Goal: Task Accomplishment & Management: Manage account settings

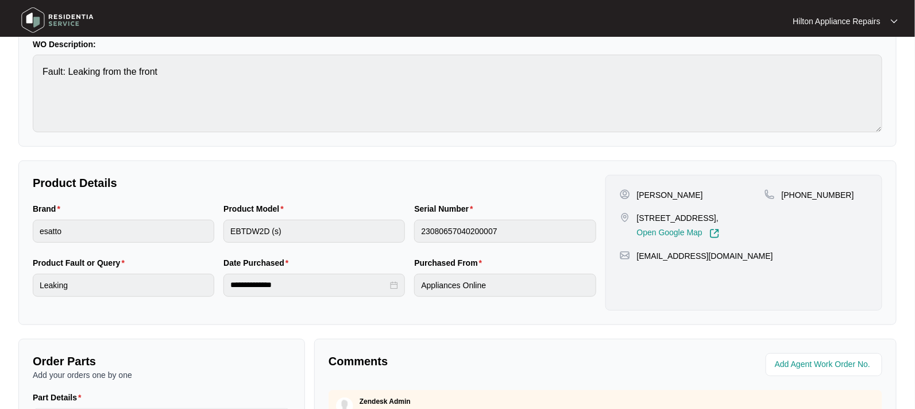
scroll to position [65, 0]
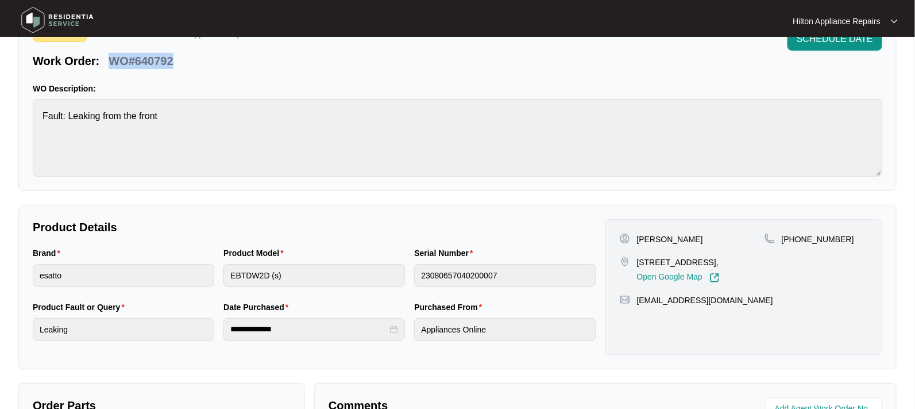
drag, startPoint x: 164, startPoint y: 61, endPoint x: 111, endPoint y: 56, distance: 52.6
click at [111, 56] on div "Work Order: WO#640792" at bounding box center [144, 59] width 222 height 20
copy p "WO#640792"
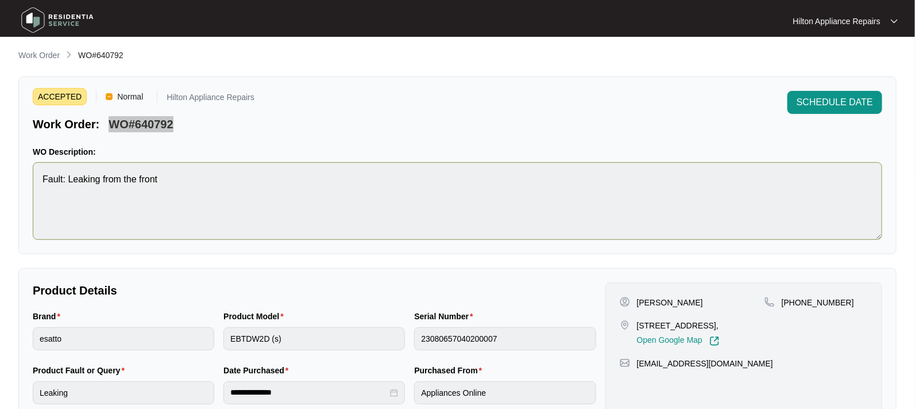
scroll to position [0, 0]
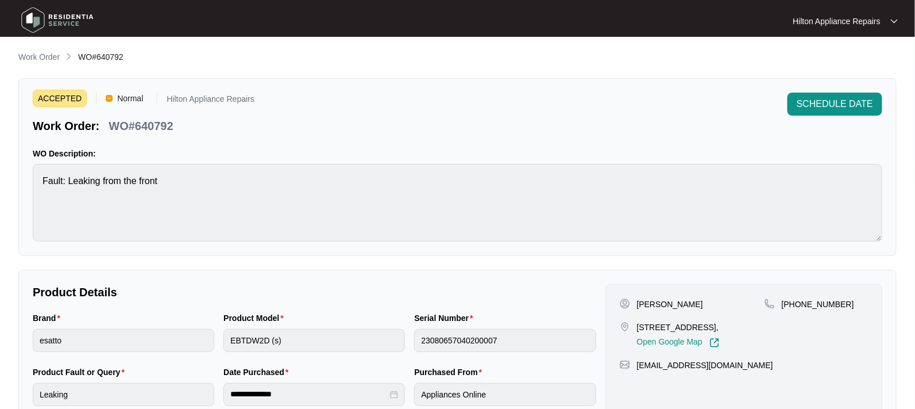
click at [311, 141] on div "ACCEPTED Normal Hilton Appliance Repairs Work Order: WO#640792 SCHEDULE DATE WO…" at bounding box center [457, 167] width 879 height 178
drag, startPoint x: 175, startPoint y: 124, endPoint x: 326, endPoint y: 191, distance: 165.4
click at [122, 121] on div "WO#640792" at bounding box center [141, 124] width 74 height 20
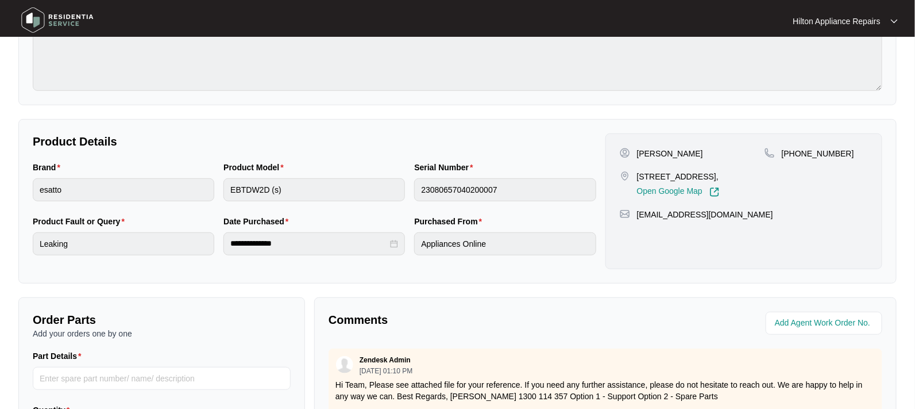
scroll to position [216, 0]
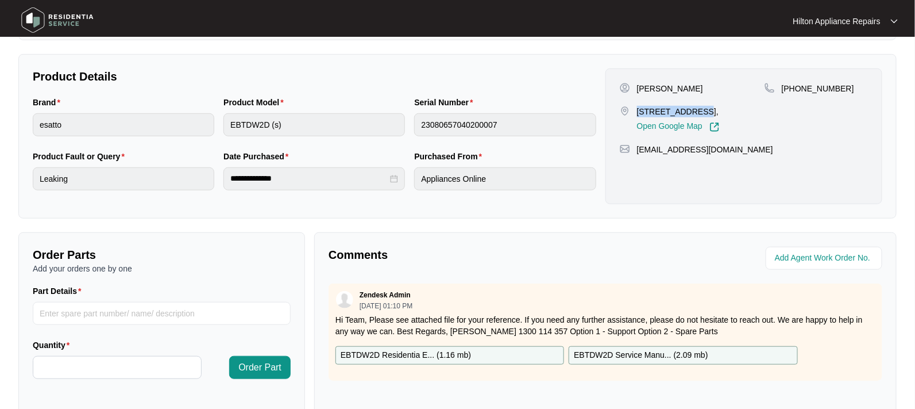
drag, startPoint x: 694, startPoint y: 110, endPoint x: 638, endPoint y: 110, distance: 55.2
click at [638, 110] on p "[STREET_ADDRESS]," at bounding box center [678, 111] width 83 height 11
copy p "[STREET_ADDRESS]"
drag, startPoint x: 668, startPoint y: 88, endPoint x: 637, endPoint y: 86, distance: 30.5
click at [637, 86] on p "[PERSON_NAME]" at bounding box center [670, 88] width 66 height 11
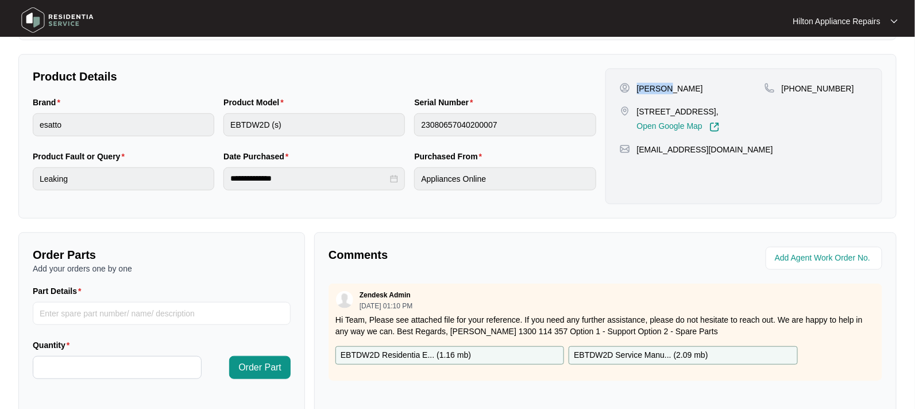
copy p "[PERSON_NAME]"
drag, startPoint x: 725, startPoint y: 87, endPoint x: 668, endPoint y: 86, distance: 56.3
click at [668, 86] on div "[PERSON_NAME]" at bounding box center [692, 88] width 145 height 11
copy p "Sassella-Otley"
drag, startPoint x: 838, startPoint y: 87, endPoint x: 795, endPoint y: 84, distance: 43.2
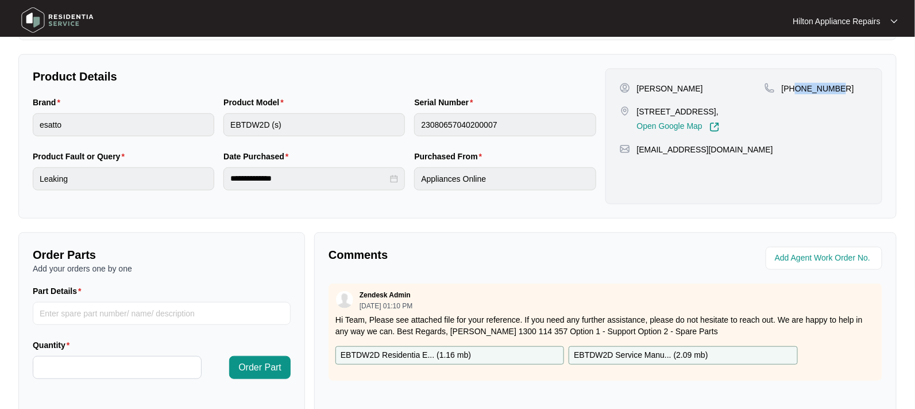
click at [795, 84] on div "[PHONE_NUMBER]" at bounding box center [816, 88] width 103 height 11
copy p "408918591"
drag, startPoint x: 725, startPoint y: 163, endPoint x: 638, endPoint y: 160, distance: 87.4
click at [638, 155] on div "[EMAIL_ADDRESS][DOMAIN_NAME]" at bounding box center [744, 149] width 248 height 11
copy p "[EMAIL_ADDRESS][DOMAIN_NAME]"
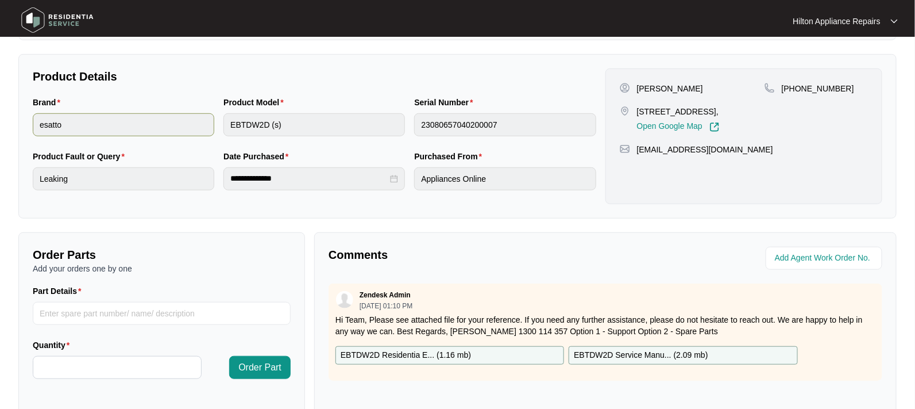
click at [188, 119] on div "Brand esatto Product Model EBTDW2D (s) Serial Number 23080657040200007" at bounding box center [314, 123] width 573 height 54
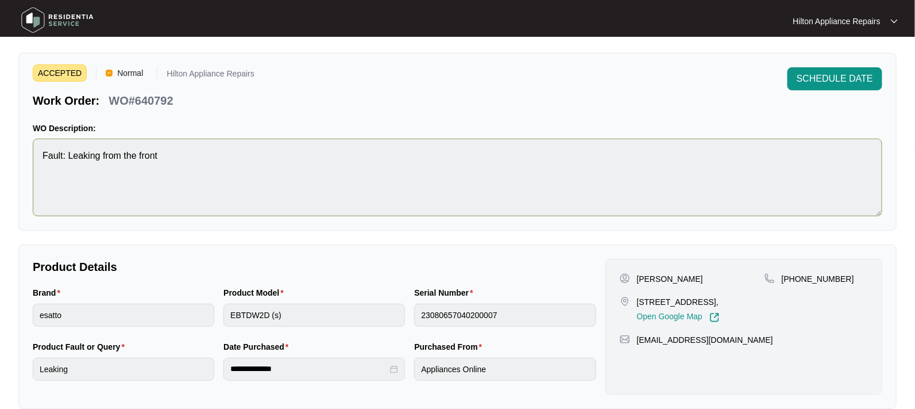
scroll to position [0, 0]
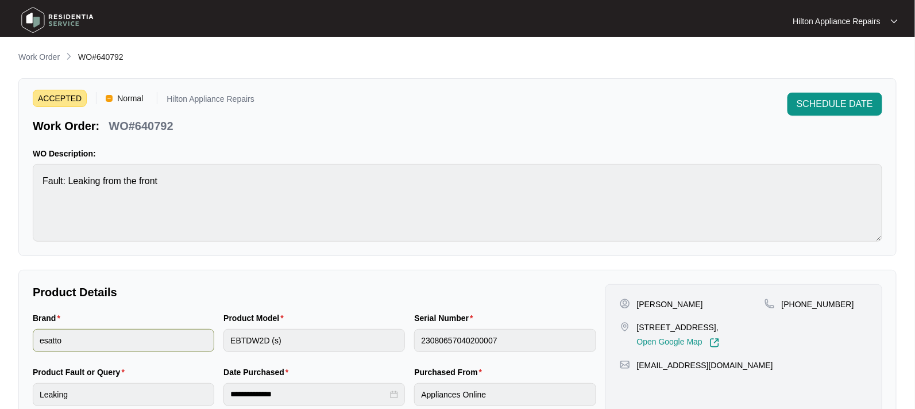
click at [170, 328] on div "Brand esatto Product Model EBTDW2D (s) Serial Number 23080657040200007" at bounding box center [314, 338] width 573 height 54
drag, startPoint x: 173, startPoint y: 129, endPoint x: 110, endPoint y: 122, distance: 63.6
click at [110, 122] on div "Work Order: WO#640792" at bounding box center [144, 124] width 222 height 20
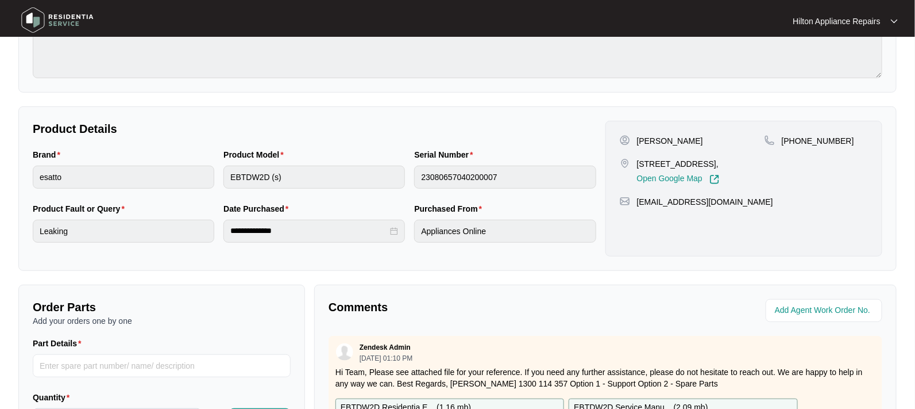
scroll to position [216, 0]
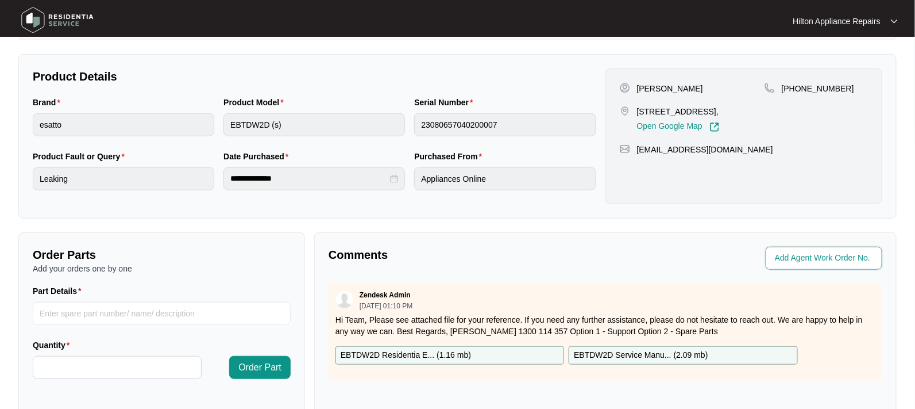
click at [792, 253] on input "string" at bounding box center [825, 258] width 101 height 14
type input "42220"
click at [499, 266] on div "Comments" at bounding box center [465, 258] width 282 height 23
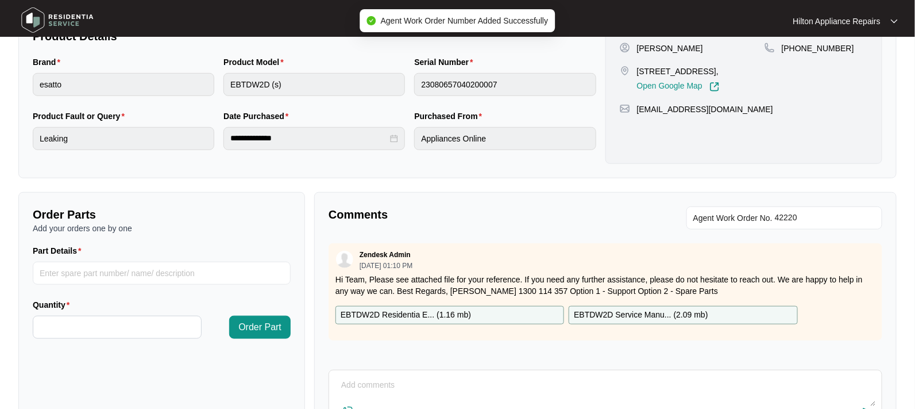
scroll to position [352, 0]
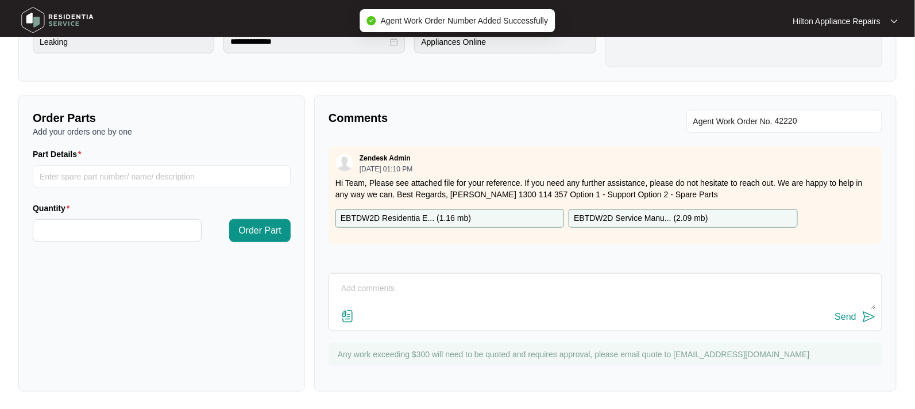
click at [407, 287] on textarea at bounding box center [605, 294] width 541 height 30
paste textarea "Called [PERSON_NAME] LMTC & texted"
type textarea "Called [PERSON_NAME] LMTC & texted"
click at [844, 315] on div "Send" at bounding box center [846, 316] width 21 height 10
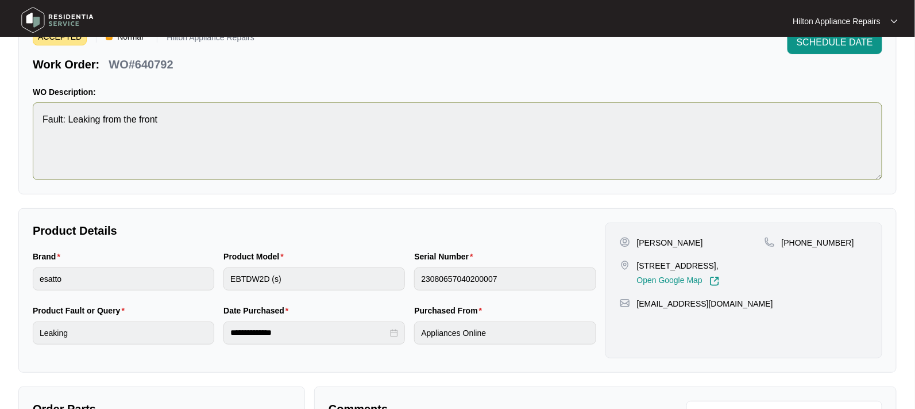
scroll to position [0, 0]
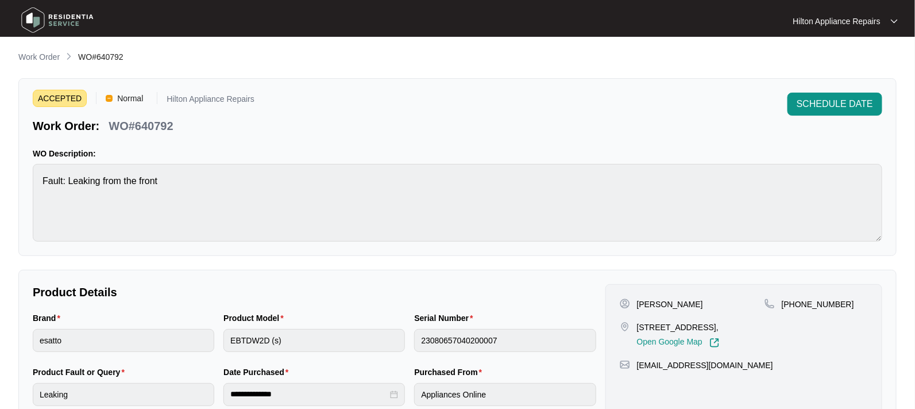
click at [36, 51] on li "Work Order" at bounding box center [38, 58] width 41 height 14
click at [30, 59] on p "Work Order" at bounding box center [38, 56] width 41 height 11
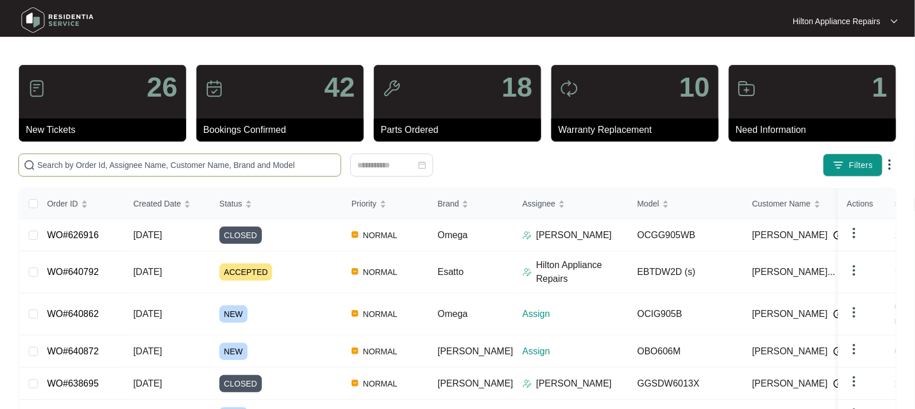
click at [51, 160] on input "text" at bounding box center [186, 165] width 299 height 13
paste input "640802"
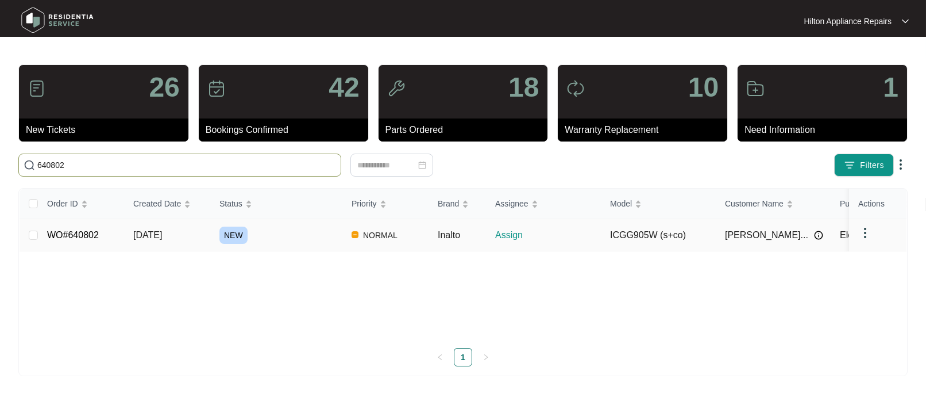
type input "640802"
click at [145, 233] on span "[DATE]" at bounding box center [147, 235] width 29 height 10
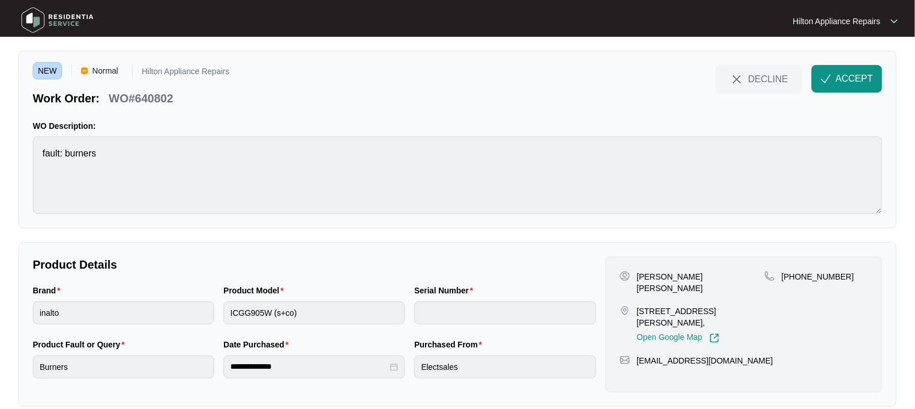
scroll to position [43, 0]
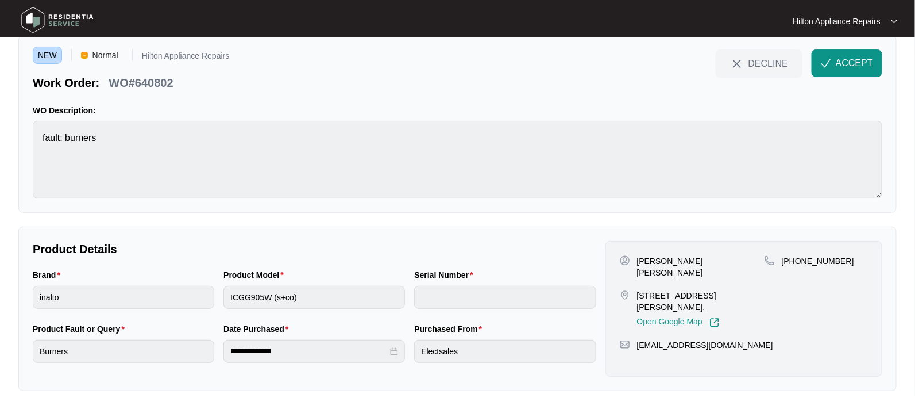
drag, startPoint x: 663, startPoint y: 306, endPoint x: 630, endPoint y: 295, distance: 34.7
click at [630, 295] on div "[STREET_ADDRESS][PERSON_NAME], Open Google Map" at bounding box center [692, 309] width 145 height 38
copy div "[STREET_ADDRESS][PERSON_NAME]"
drag, startPoint x: 683, startPoint y: 259, endPoint x: 639, endPoint y: 255, distance: 44.4
click at [639, 255] on p "[PERSON_NAME] [PERSON_NAME]" at bounding box center [701, 266] width 128 height 23
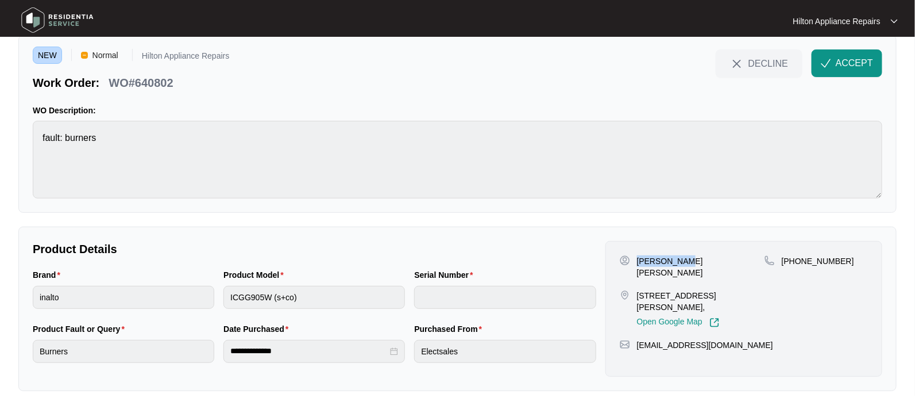
copy p "[PERSON_NAME]"
drag, startPoint x: 675, startPoint y: 271, endPoint x: 684, endPoint y: 258, distance: 15.6
click at [684, 258] on p "[PERSON_NAME] [PERSON_NAME]" at bounding box center [701, 266] width 128 height 23
click at [740, 261] on p "[PERSON_NAME] [PERSON_NAME]" at bounding box center [701, 266] width 128 height 23
drag, startPoint x: 698, startPoint y: 272, endPoint x: 711, endPoint y: 266, distance: 13.9
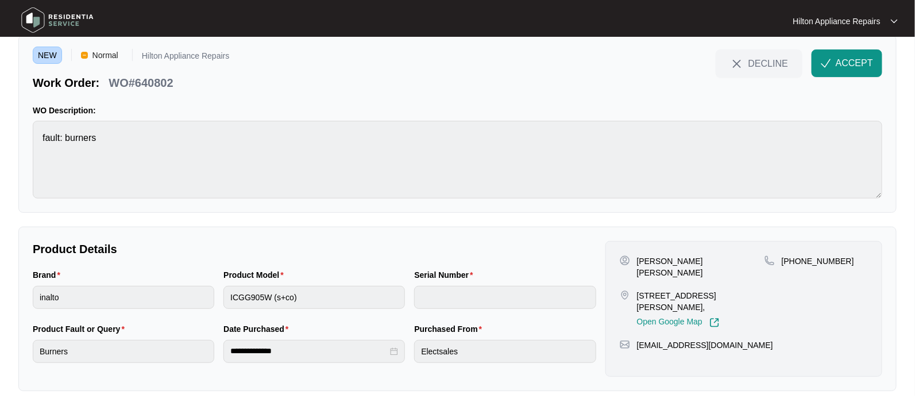
click at [711, 266] on p "[PERSON_NAME] [PERSON_NAME]" at bounding box center [701, 266] width 128 height 23
click at [735, 262] on p "[PERSON_NAME] [PERSON_NAME]" at bounding box center [701, 266] width 128 height 23
click at [733, 260] on p "[PERSON_NAME] [PERSON_NAME]" at bounding box center [701, 266] width 128 height 23
click at [711, 277] on p "[PERSON_NAME] [PERSON_NAME]" at bounding box center [701, 266] width 128 height 23
drag, startPoint x: 728, startPoint y: 259, endPoint x: 686, endPoint y: 253, distance: 42.4
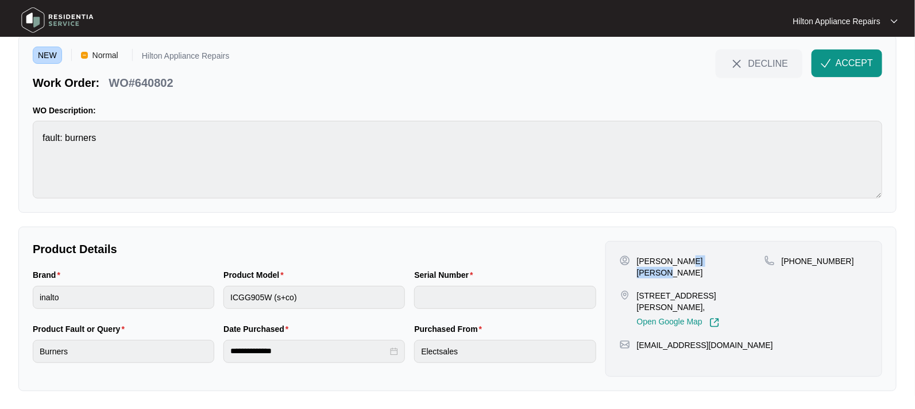
click at [686, 253] on div "[PERSON_NAME] [PERSON_NAME] [STREET_ADDRESS][PERSON_NAME], Open Google Map [PHO…" at bounding box center [744, 309] width 277 height 136
copy p "[PERSON_NAME]"
drag, startPoint x: 674, startPoint y: 271, endPoint x: 635, endPoint y: 272, distance: 39.1
click at [634, 272] on div "[PERSON_NAME] [PERSON_NAME]" at bounding box center [692, 266] width 145 height 23
copy p "[PERSON_NAME]"
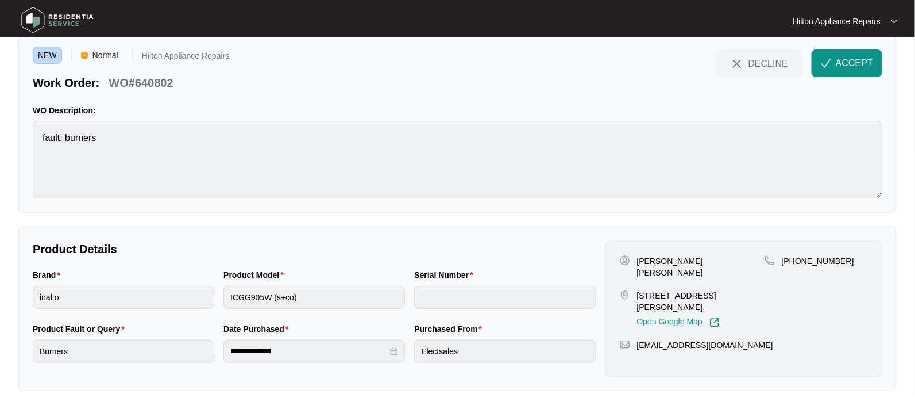
drag, startPoint x: 838, startPoint y: 260, endPoint x: 873, endPoint y: 44, distance: 218.9
click at [836, 255] on div "[PHONE_NUMBER]" at bounding box center [816, 260] width 103 height 11
click at [855, 56] on span "ACCEPT" at bounding box center [854, 63] width 37 height 14
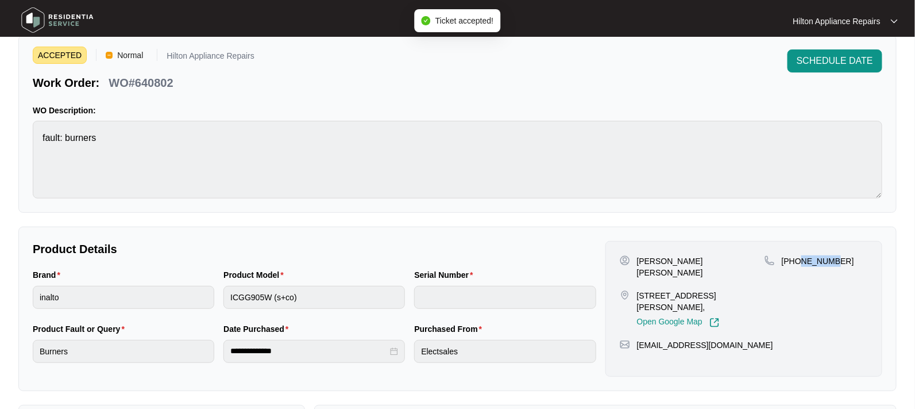
click at [823, 261] on p "[PHONE_NUMBER]" at bounding box center [818, 260] width 72 height 11
drag, startPoint x: 839, startPoint y: 261, endPoint x: 796, endPoint y: 257, distance: 43.3
click at [796, 257] on div "[PHONE_NUMBER]" at bounding box center [816, 260] width 103 height 11
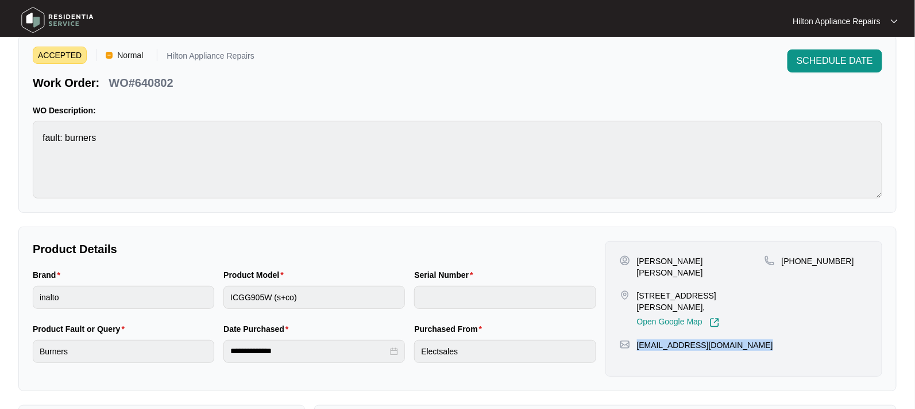
drag, startPoint x: 729, startPoint y: 347, endPoint x: 624, endPoint y: 334, distance: 106.5
click at [637, 340] on div "[EMAIL_ADDRESS][DOMAIN_NAME]" at bounding box center [744, 344] width 248 height 11
click at [172, 271] on div "Brand inalto Product Model ICGG905W (s+co) Serial Number" at bounding box center [314, 295] width 573 height 54
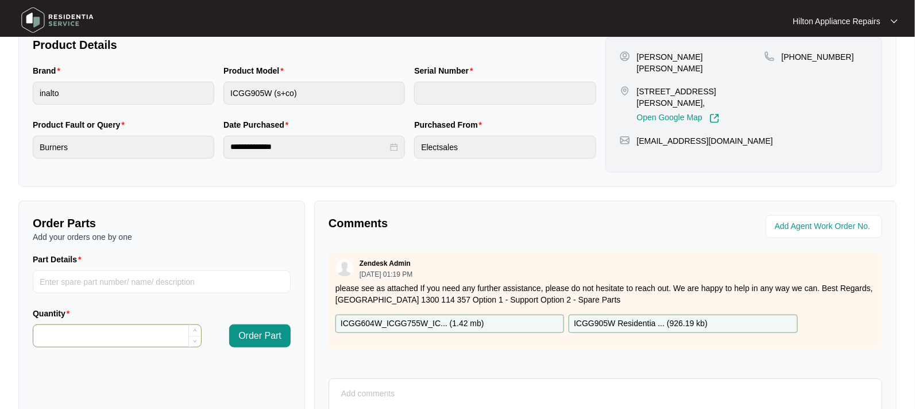
scroll to position [187, 0]
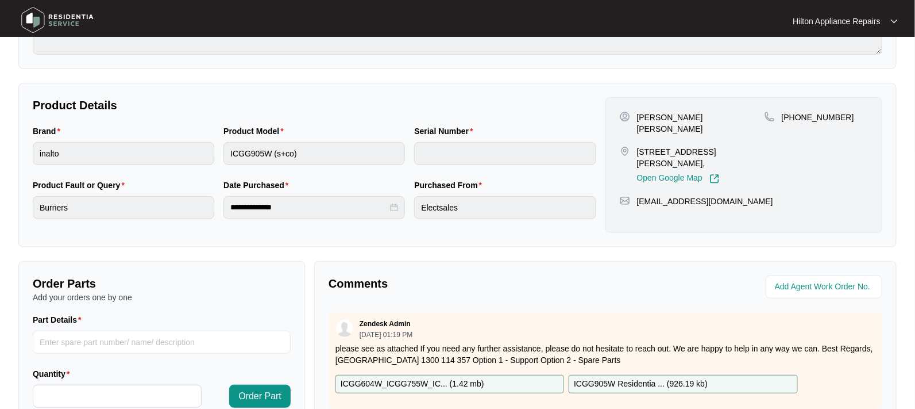
drag, startPoint x: 680, startPoint y: 131, endPoint x: 637, endPoint y: 107, distance: 48.6
click at [637, 107] on div "[PERSON_NAME] [PERSON_NAME] [STREET_ADDRESS][PERSON_NAME], Open Google Map [PHO…" at bounding box center [744, 165] width 277 height 136
drag, startPoint x: 665, startPoint y: 164, endPoint x: 638, endPoint y: 145, distance: 32.7
click at [638, 146] on p "[STREET_ADDRESS][PERSON_NAME]," at bounding box center [701, 157] width 128 height 23
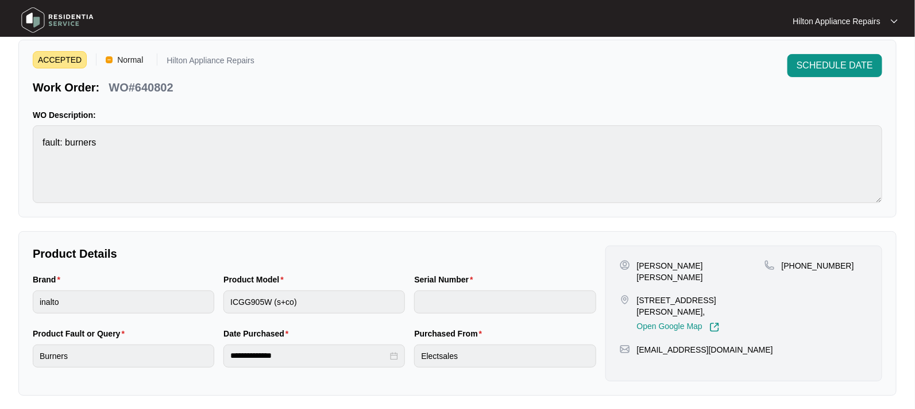
scroll to position [0, 0]
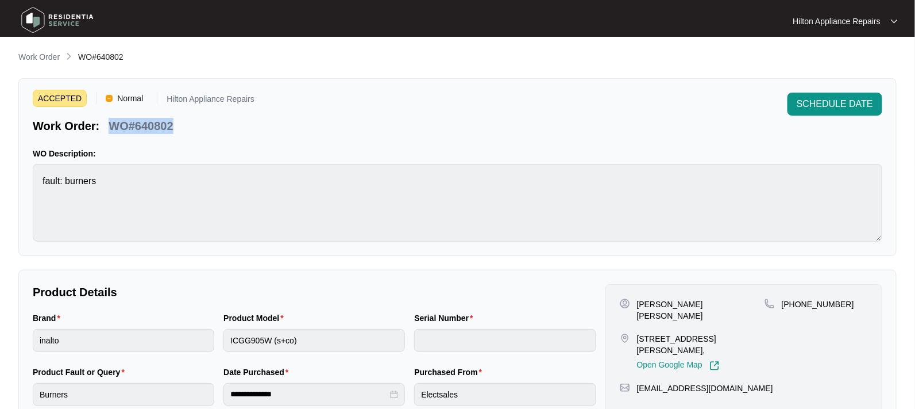
drag, startPoint x: 182, startPoint y: 123, endPoint x: 106, endPoint y: 120, distance: 75.9
click at [106, 120] on div "Work Order: WO#640802" at bounding box center [144, 124] width 222 height 20
drag, startPoint x: 324, startPoint y: 351, endPoint x: 175, endPoint y: 323, distance: 151.4
click at [176, 325] on div "Brand inalto Product Model ICGG905W (s+co) Serial Number" at bounding box center [314, 338] width 573 height 54
drag, startPoint x: 175, startPoint y: 126, endPoint x: 102, endPoint y: 125, distance: 73.6
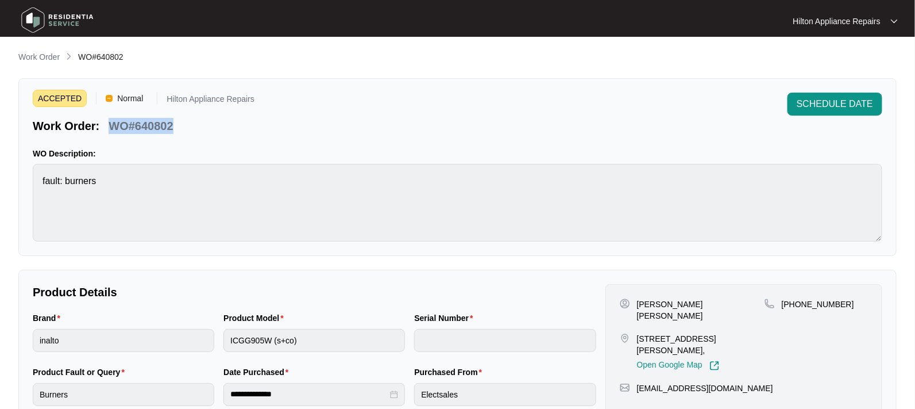
click at [102, 125] on div "Work Order: WO#640802" at bounding box center [103, 124] width 150 height 20
click at [183, 332] on div "Brand inalto Product Model ICGG905W (s+co) Serial Number" at bounding box center [314, 338] width 573 height 54
drag, startPoint x: 178, startPoint y: 122, endPoint x: 106, endPoint y: 119, distance: 71.3
click at [106, 119] on div "Work Order: WO#640802" at bounding box center [144, 124] width 222 height 20
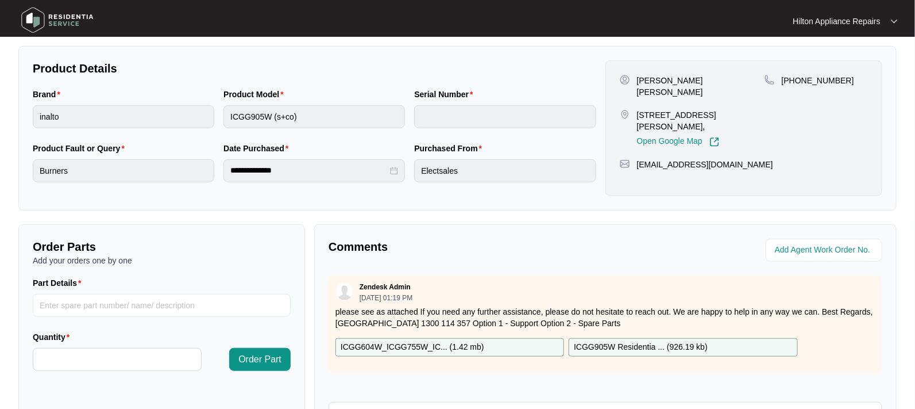
scroll to position [287, 0]
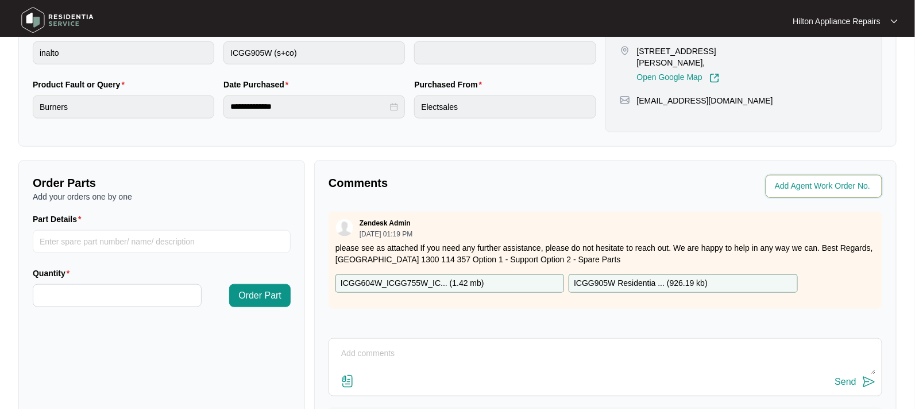
click at [788, 185] on input "string" at bounding box center [825, 186] width 101 height 14
type input "42222"
click at [597, 182] on p "Comments" at bounding box center [463, 183] width 269 height 16
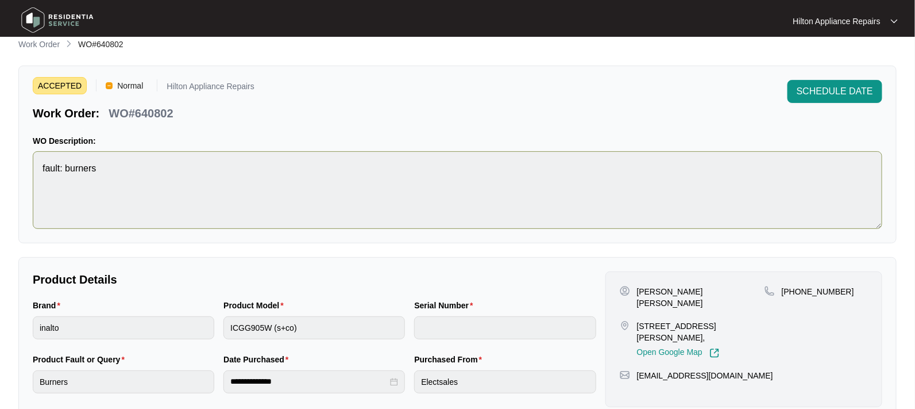
scroll to position [0, 0]
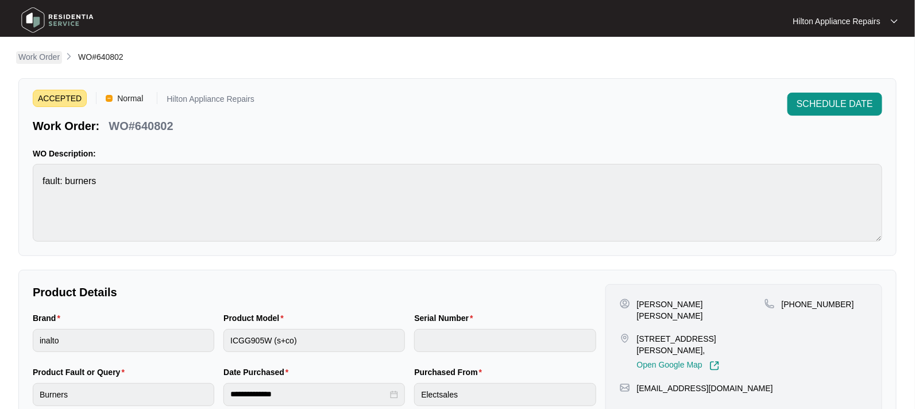
click at [38, 54] on p "Work Order" at bounding box center [38, 56] width 41 height 11
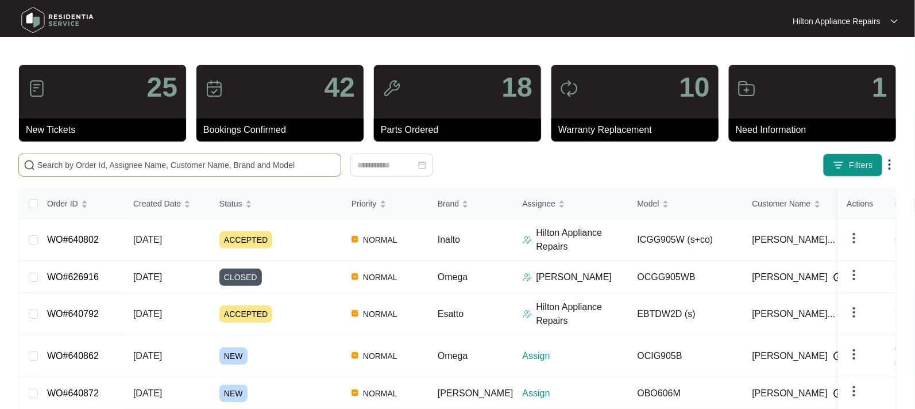
click at [57, 163] on input "text" at bounding box center [186, 165] width 299 height 13
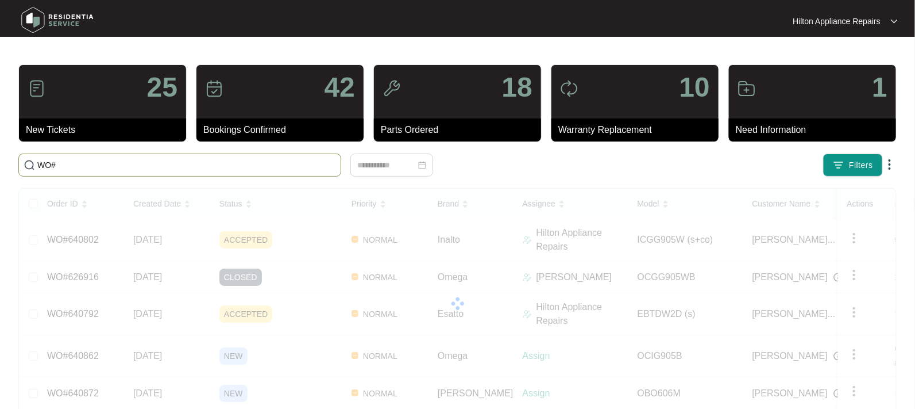
paste input "640855"
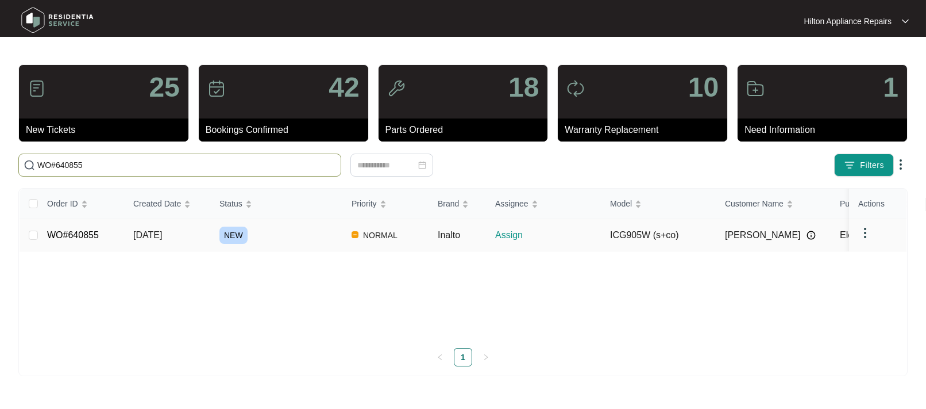
type input "WO#640855"
click at [141, 236] on span "[DATE]" at bounding box center [147, 235] width 29 height 10
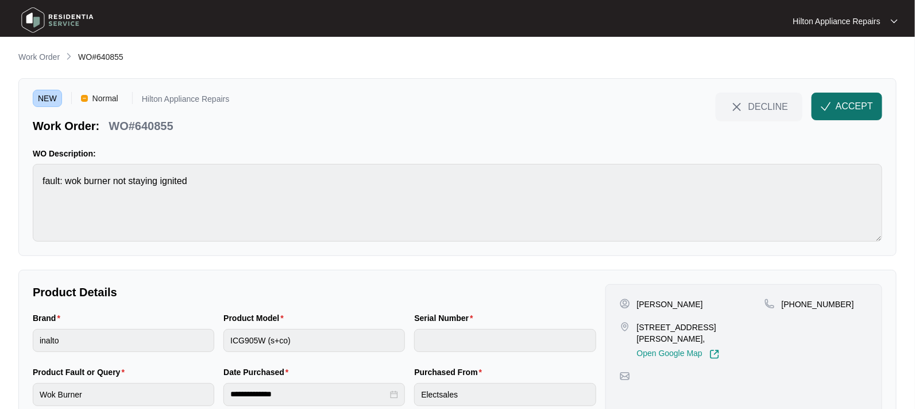
click at [842, 106] on span "ACCEPT" at bounding box center [854, 106] width 37 height 14
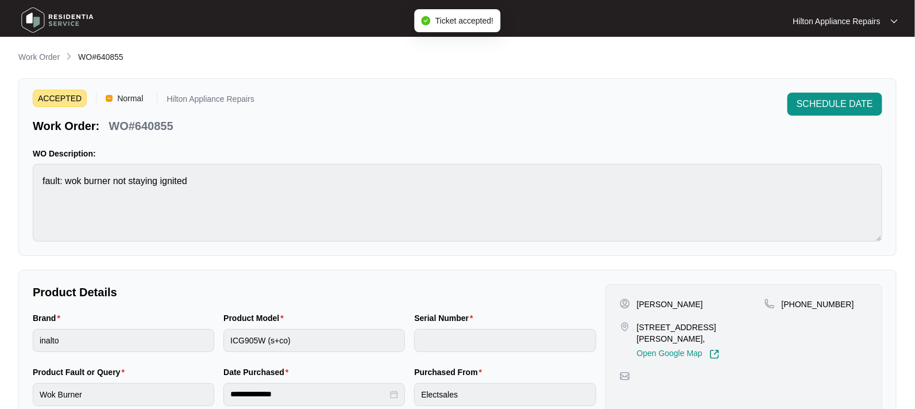
click at [130, 328] on div "Brand inalto Product Model ICG905W (s+co) Serial Number" at bounding box center [314, 338] width 573 height 54
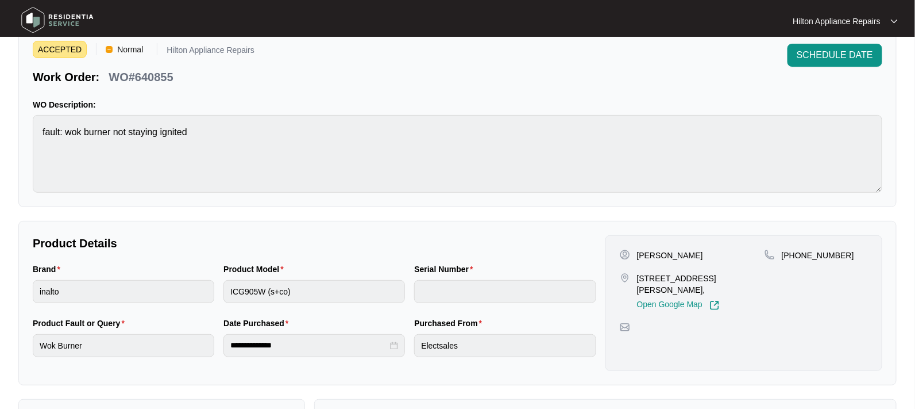
scroll to position [72, 0]
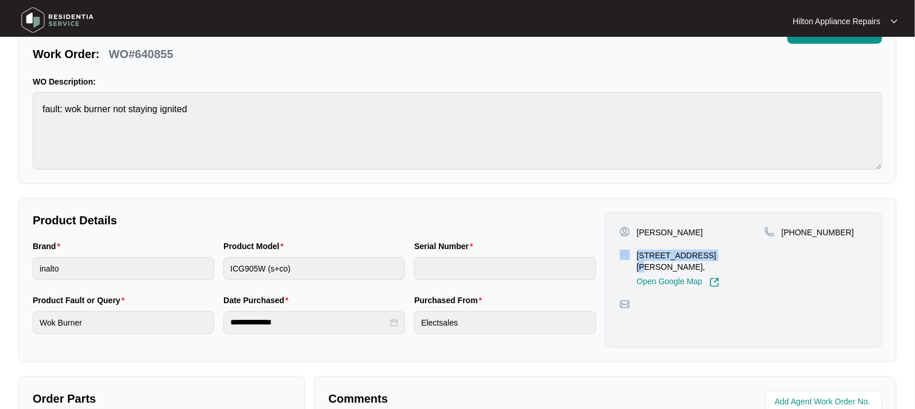
drag, startPoint x: 698, startPoint y: 251, endPoint x: 629, endPoint y: 251, distance: 69.0
click at [629, 251] on div "[STREET_ADDRESS][PERSON_NAME], Open Google Map" at bounding box center [692, 268] width 145 height 38
drag, startPoint x: 824, startPoint y: 232, endPoint x: 797, endPoint y: 225, distance: 28.0
click at [797, 225] on div "[PERSON_NAME] [STREET_ADDRESS][PERSON_NAME][PERSON_NAME], Open Google Map [PHON…" at bounding box center [744, 280] width 277 height 136
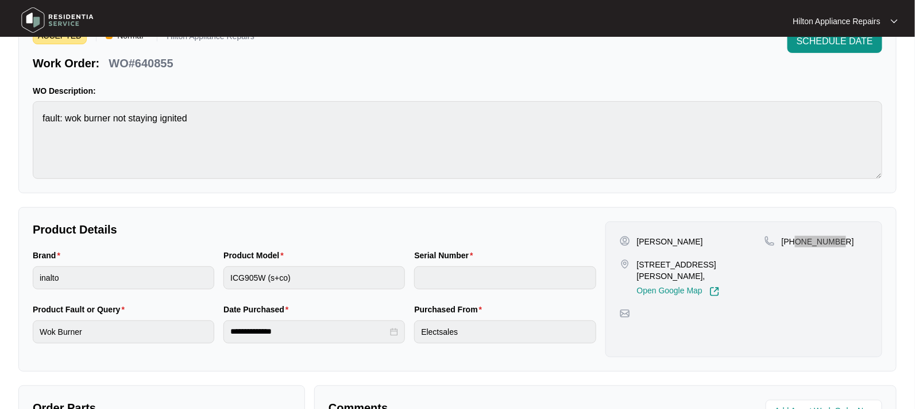
scroll to position [0, 0]
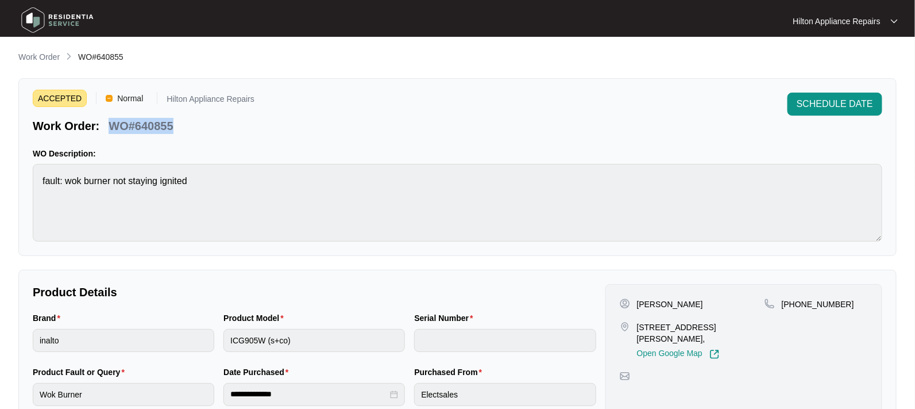
drag, startPoint x: 159, startPoint y: 125, endPoint x: 105, endPoint y: 119, distance: 54.4
click at [105, 119] on div "Work Order: WO#640855" at bounding box center [144, 124] width 222 height 20
click at [182, 336] on div "Brand inalto Product Model ICG905W (s+co) Serial Number" at bounding box center [314, 338] width 573 height 54
drag, startPoint x: 682, startPoint y: 305, endPoint x: 638, endPoint y: 299, distance: 43.5
click at [638, 299] on div "[PERSON_NAME]" at bounding box center [692, 303] width 145 height 11
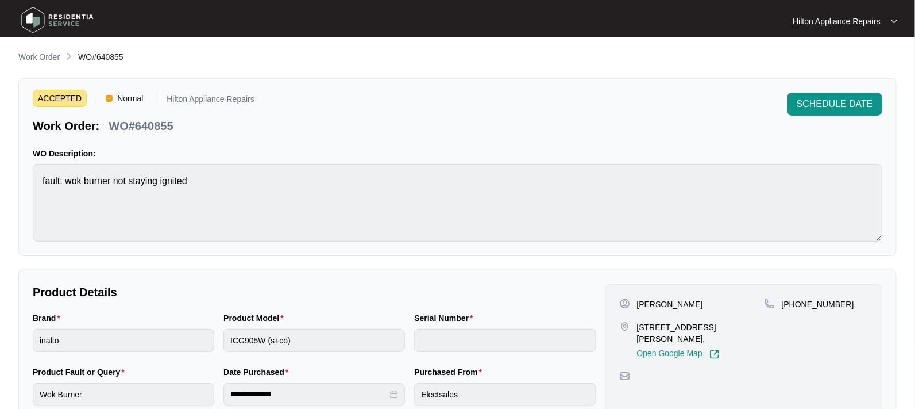
click at [164, 325] on div "Brand inalto Product Model ICG905W (s+co) Serial Number" at bounding box center [314, 338] width 573 height 54
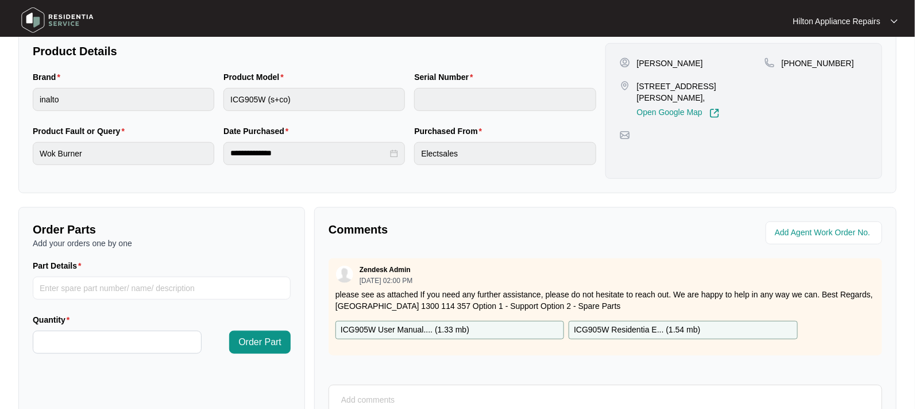
scroll to position [72, 0]
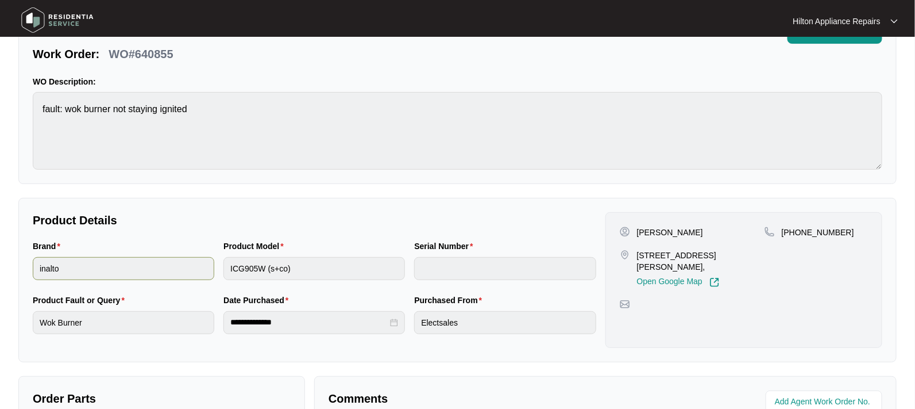
click at [198, 264] on div "Brand inalto Product Model ICG905W (s+co) Serial Number" at bounding box center [314, 267] width 573 height 54
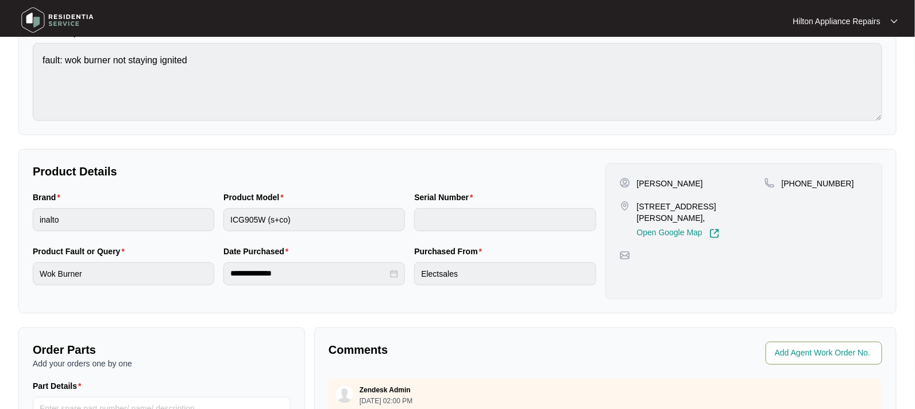
scroll to position [144, 0]
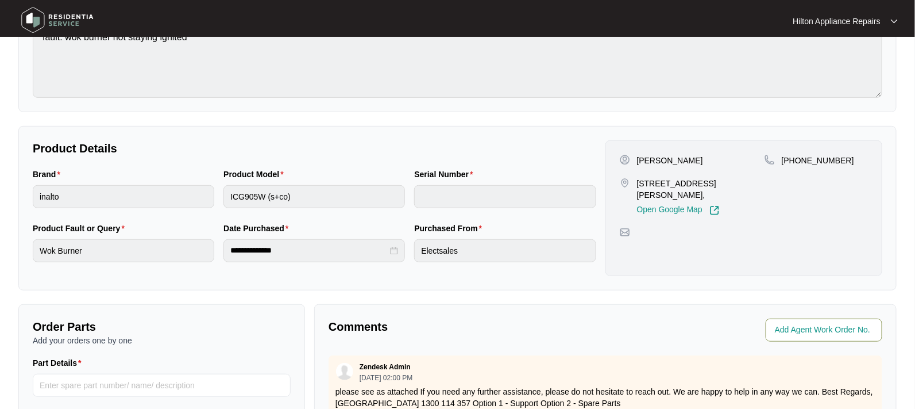
drag, startPoint x: 798, startPoint y: 326, endPoint x: 925, endPoint y: 330, distance: 127.7
click at [798, 326] on input "string" at bounding box center [825, 330] width 101 height 14
type input "42223"
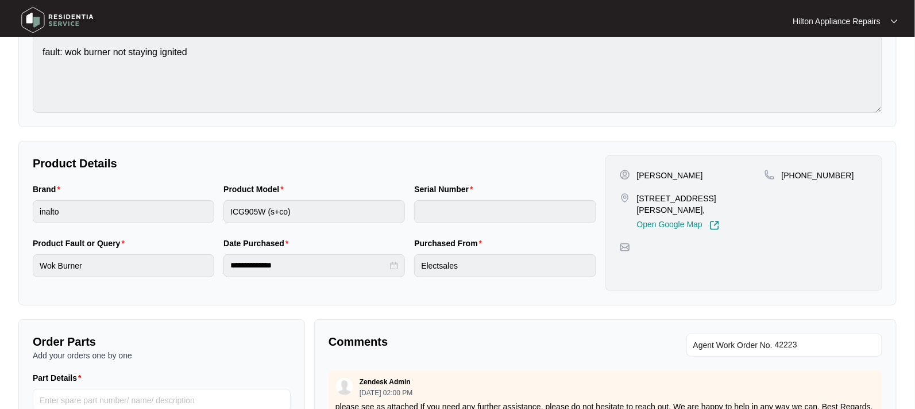
scroll to position [0, 0]
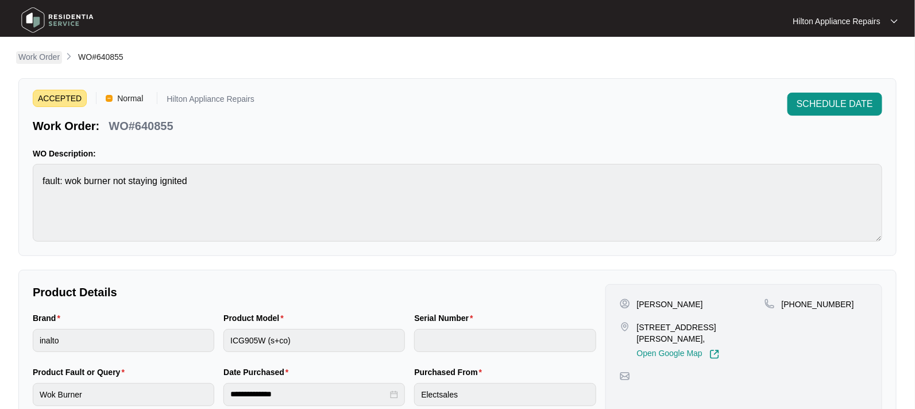
click at [32, 55] on p "Work Order" at bounding box center [38, 56] width 41 height 11
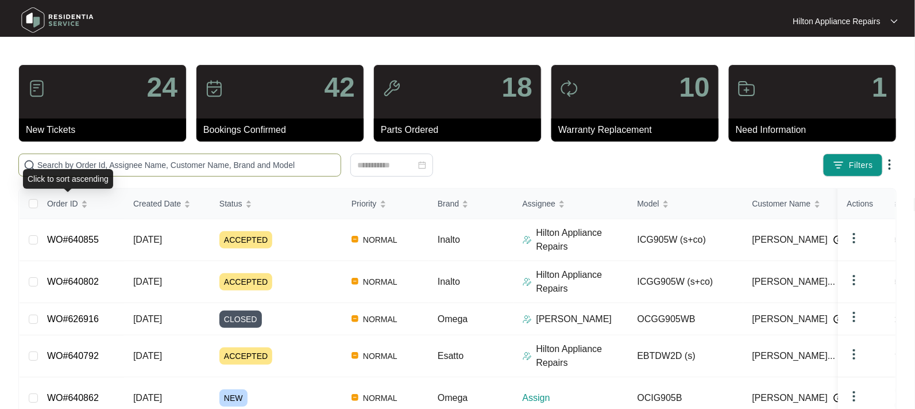
click at [59, 157] on span at bounding box center [179, 164] width 323 height 23
paste input "640862"
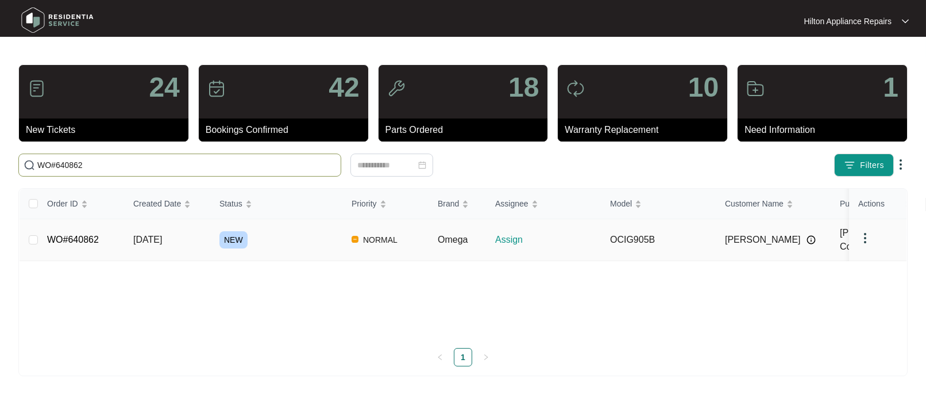
type input "WO#640862"
click at [151, 241] on span "[DATE]" at bounding box center [147, 239] width 29 height 10
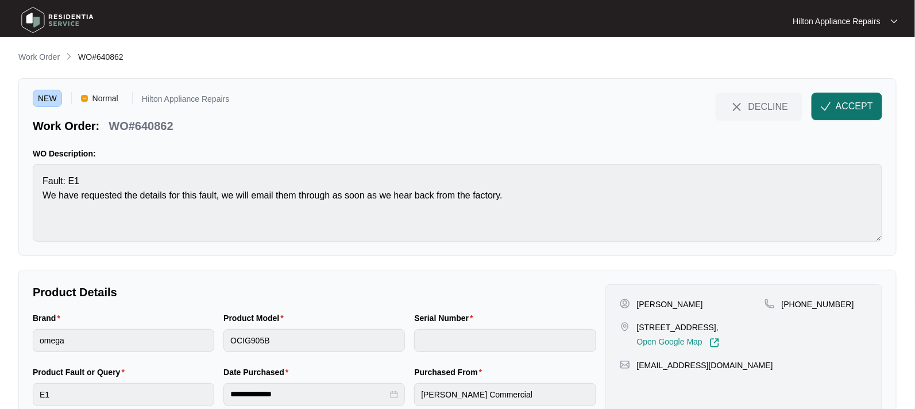
click at [842, 100] on span "ACCEPT" at bounding box center [854, 106] width 37 height 14
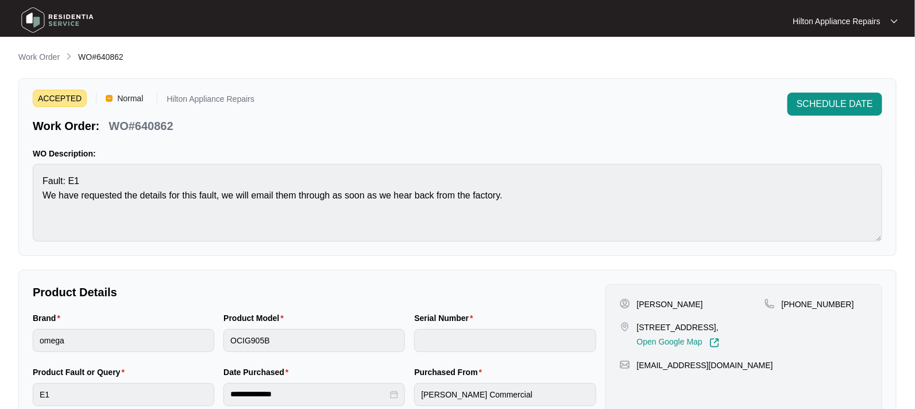
click at [308, 295] on p "Product Details" at bounding box center [315, 292] width 564 height 16
click at [217, 327] on div "Brand omega Product Model OCIG905B Serial Number" at bounding box center [314, 338] width 573 height 54
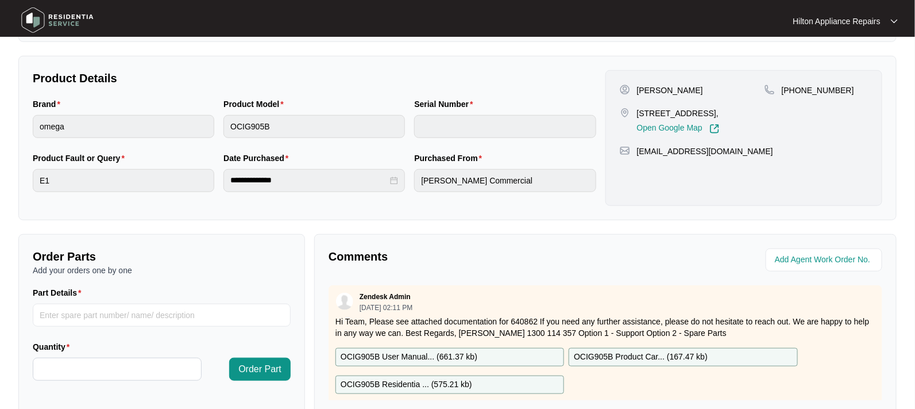
scroll to position [216, 0]
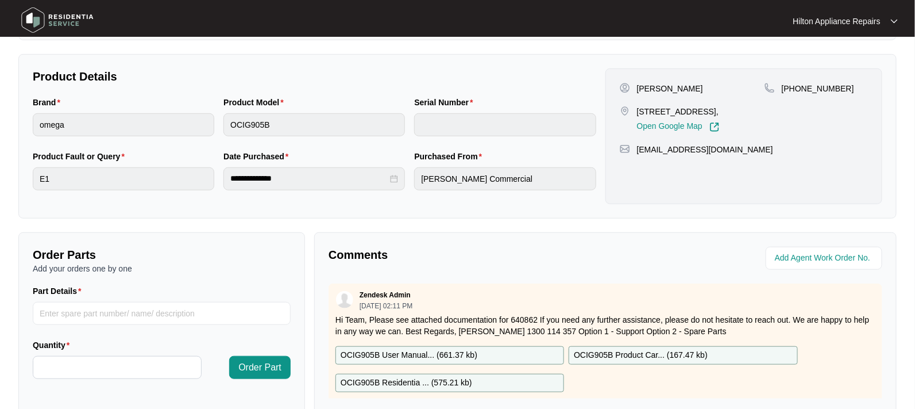
drag, startPoint x: 663, startPoint y: 120, endPoint x: 638, endPoint y: 109, distance: 26.3
click at [638, 109] on p "[STREET_ADDRESS]," at bounding box center [678, 111] width 83 height 11
drag, startPoint x: 837, startPoint y: 86, endPoint x: 797, endPoint y: 86, distance: 40.2
click at [797, 86] on div "[PHONE_NUMBER]" at bounding box center [816, 88] width 103 height 11
drag, startPoint x: 697, startPoint y: 163, endPoint x: 637, endPoint y: 162, distance: 59.8
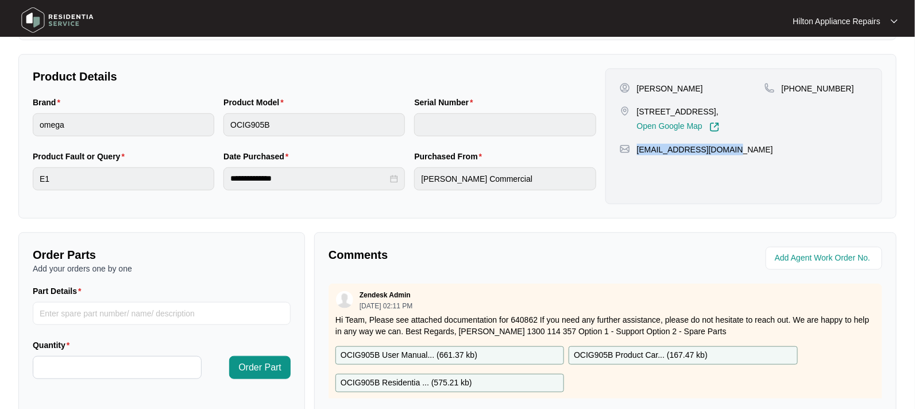
click at [637, 155] on div "[EMAIL_ADDRESS][DOMAIN_NAME]" at bounding box center [744, 149] width 248 height 11
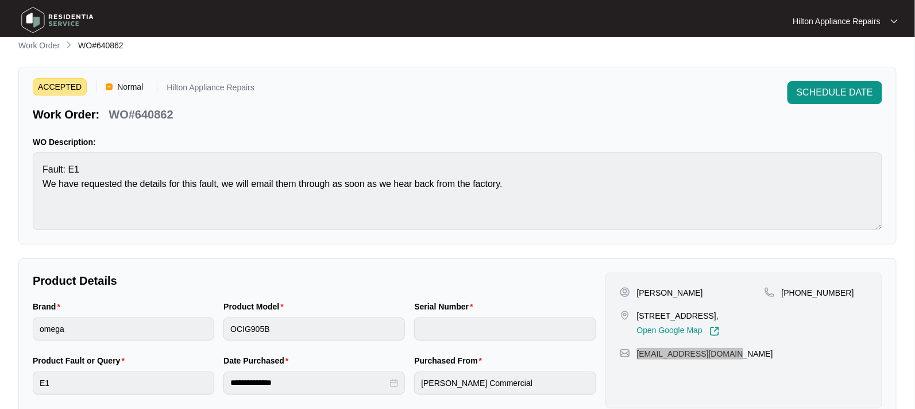
scroll to position [0, 0]
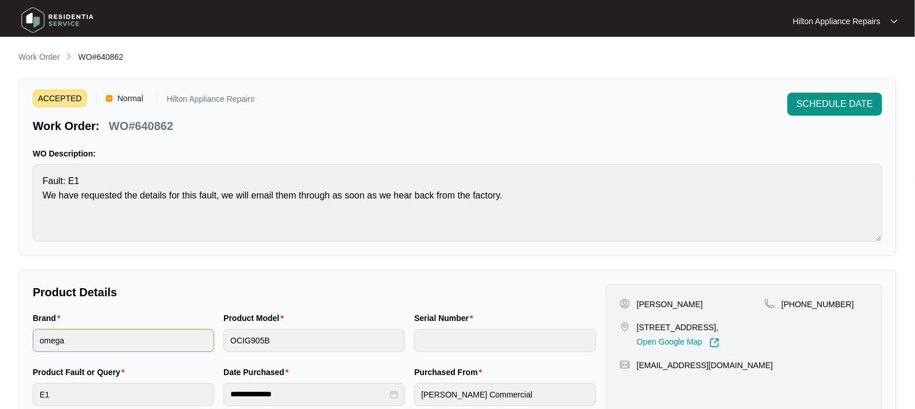
click at [188, 332] on div "Brand omega Product Model OCIG905B Serial Number" at bounding box center [314, 338] width 573 height 54
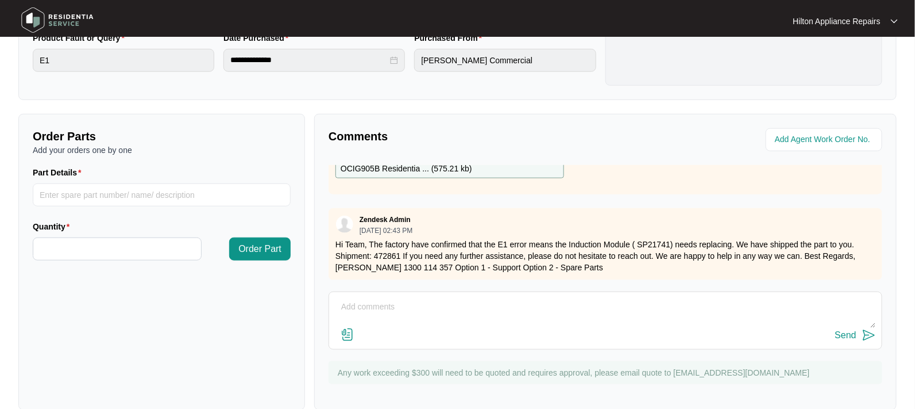
scroll to position [352, 0]
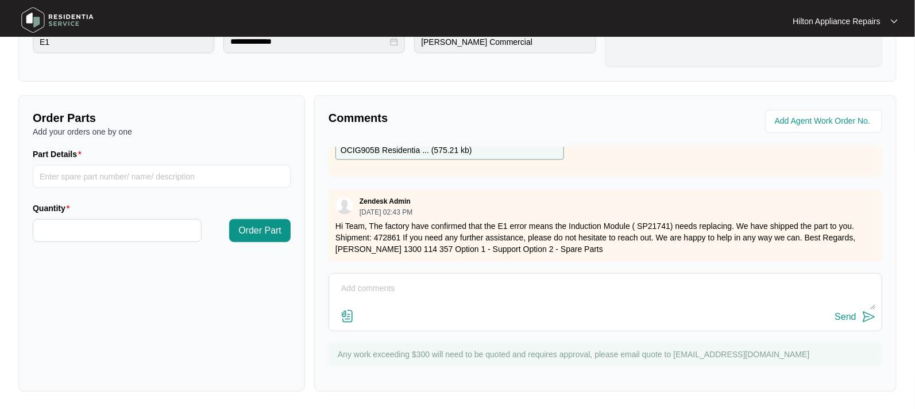
click at [572, 220] on p "Hi Team, The factory have confirmed that the E1 error means the Induction Modul…" at bounding box center [606, 237] width 540 height 34
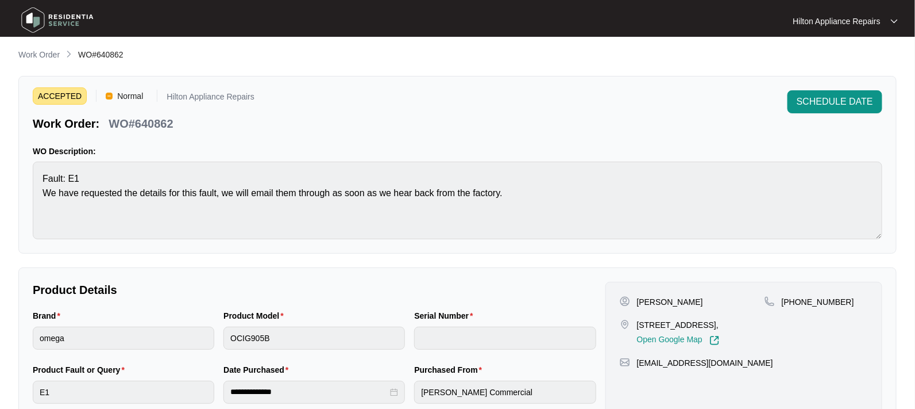
scroll to position [0, 0]
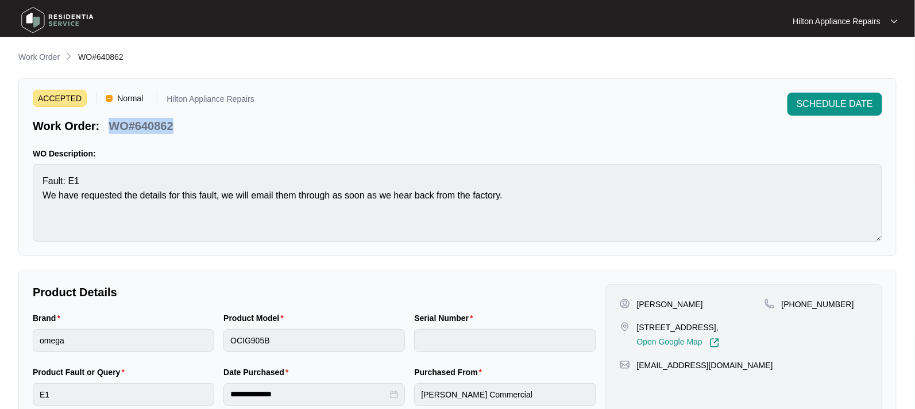
drag, startPoint x: 172, startPoint y: 129, endPoint x: 110, endPoint y: 128, distance: 62.7
click at [110, 128] on div "WO#640862" at bounding box center [141, 124] width 74 height 20
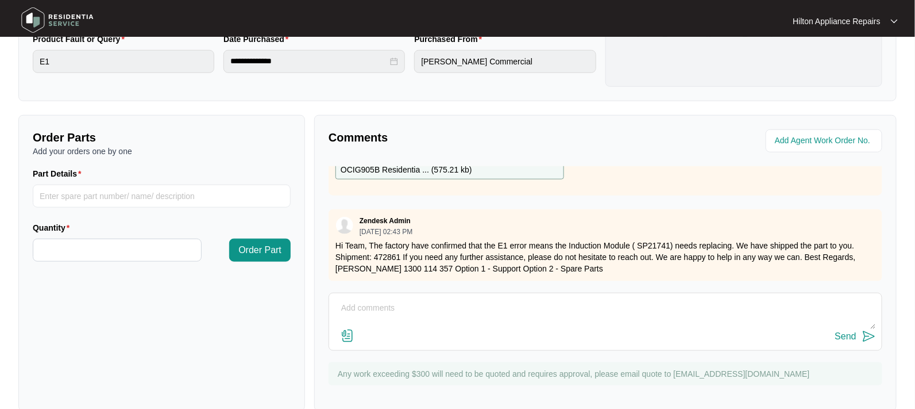
scroll to position [352, 0]
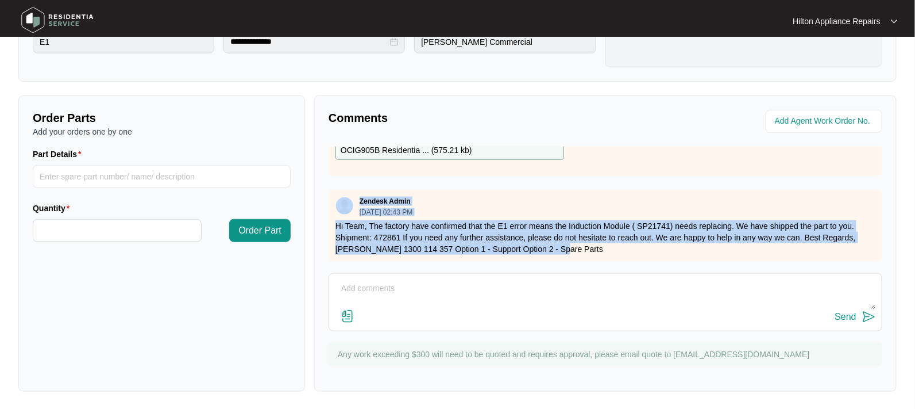
drag, startPoint x: 578, startPoint y: 234, endPoint x: 321, endPoint y: 187, distance: 261.1
click at [321, 187] on div "Comments Zendesk Admin [DATE] 02:11 PM Hi Team, Please see attached documentati…" at bounding box center [605, 243] width 583 height 296
click at [179, 327] on div "Order Parts Add your orders one by one Part Details Quantity Order Part" at bounding box center [161, 243] width 287 height 296
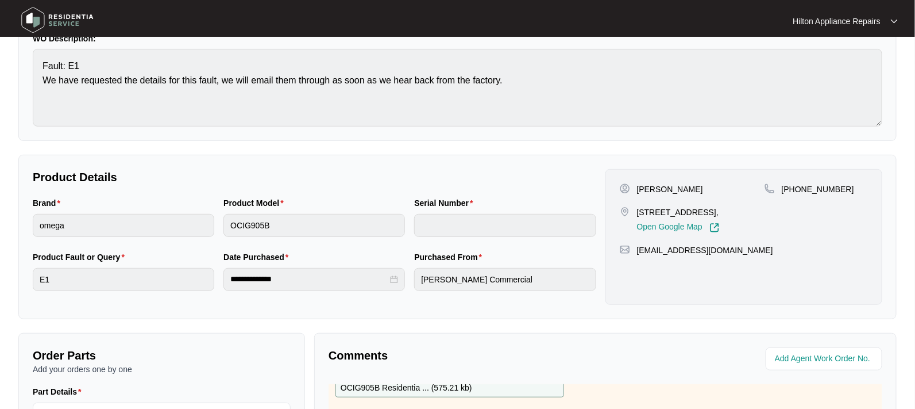
scroll to position [280, 0]
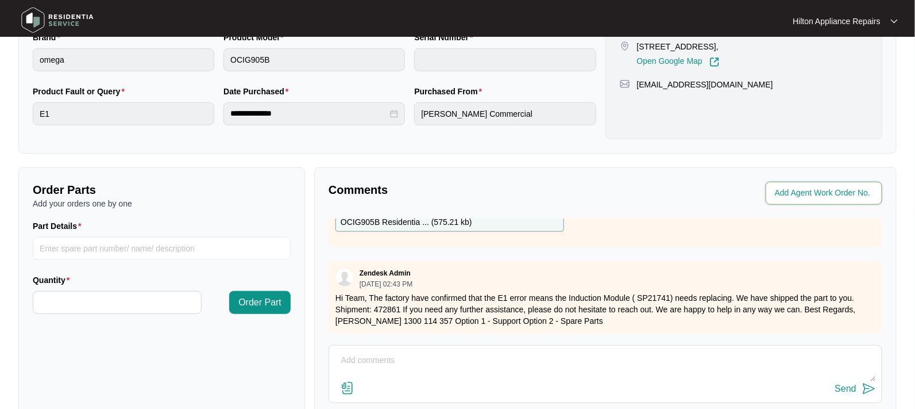
click at [799, 197] on input "string" at bounding box center [825, 193] width 101 height 14
type input "42225"
click at [576, 200] on div "Comments" at bounding box center [465, 193] width 282 height 23
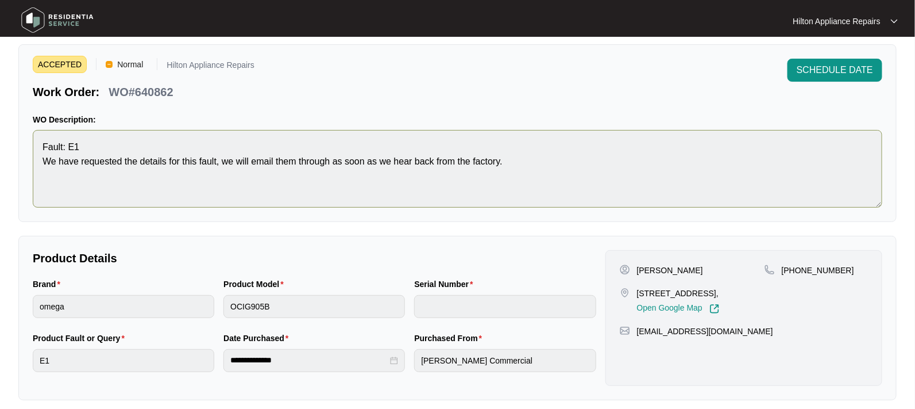
scroll to position [0, 0]
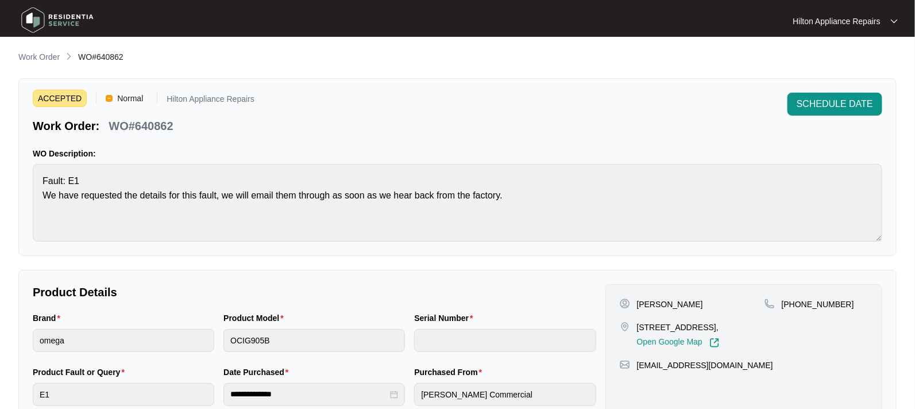
click at [32, 53] on p "Work Order" at bounding box center [38, 56] width 41 height 11
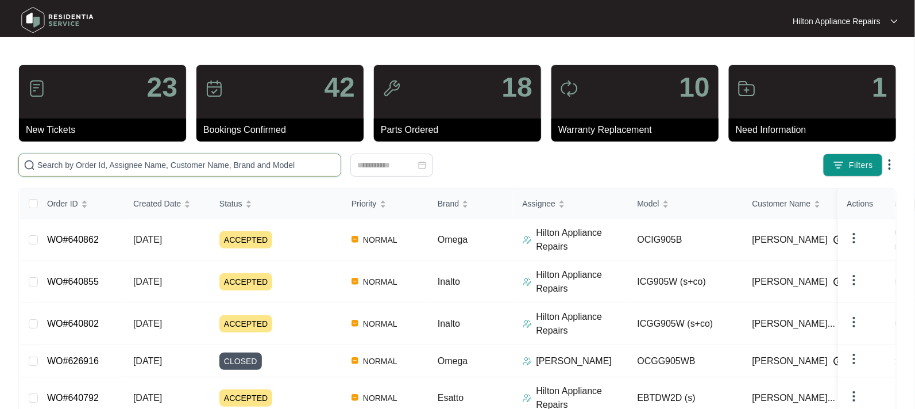
click at [54, 161] on input "text" at bounding box center [186, 165] width 299 height 13
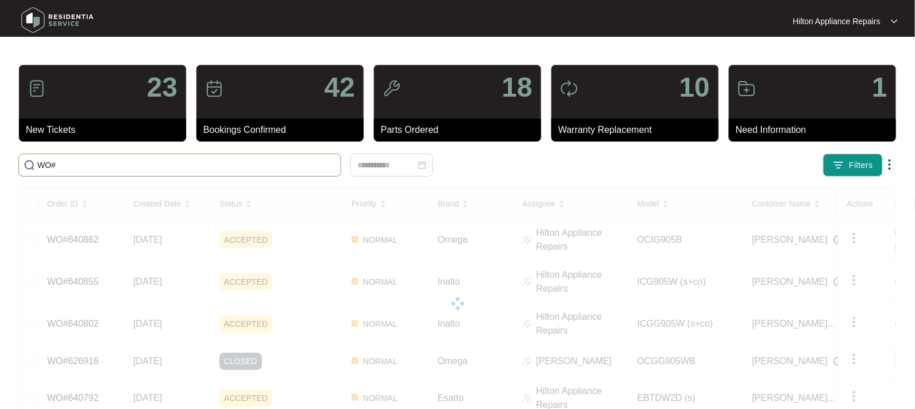
paste input "640872"
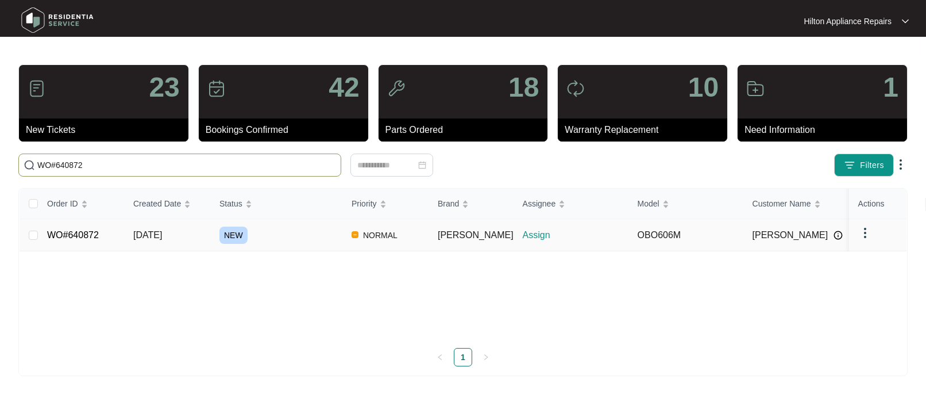
type input "WO#640872"
click at [155, 232] on span "[DATE]" at bounding box center [147, 235] width 29 height 10
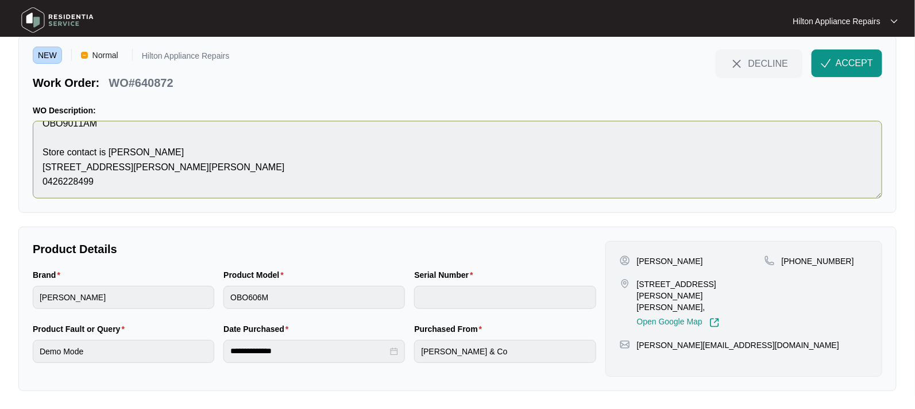
scroll to position [144, 0]
click at [842, 59] on span "ACCEPT" at bounding box center [854, 63] width 37 height 14
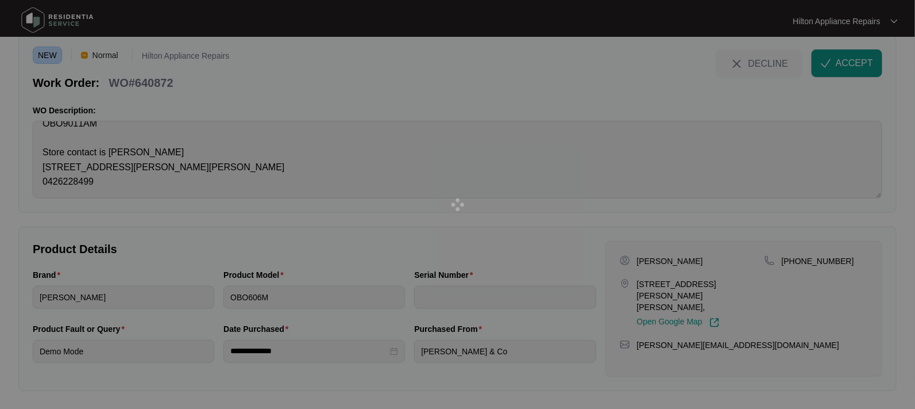
drag, startPoint x: 748, startPoint y: 284, endPoint x: 709, endPoint y: 284, distance: 38.5
click at [709, 284] on div at bounding box center [457, 204] width 915 height 409
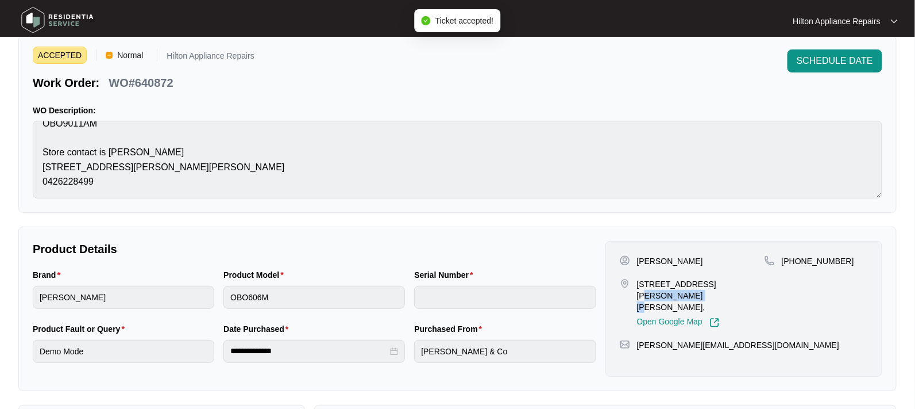
drag, startPoint x: 743, startPoint y: 284, endPoint x: 702, endPoint y: 276, distance: 42.2
click at [702, 276] on div "[PERSON_NAME] [STREET_ADDRESS][PERSON_NAME][PERSON_NAME], Open Google Map" at bounding box center [692, 291] width 145 height 72
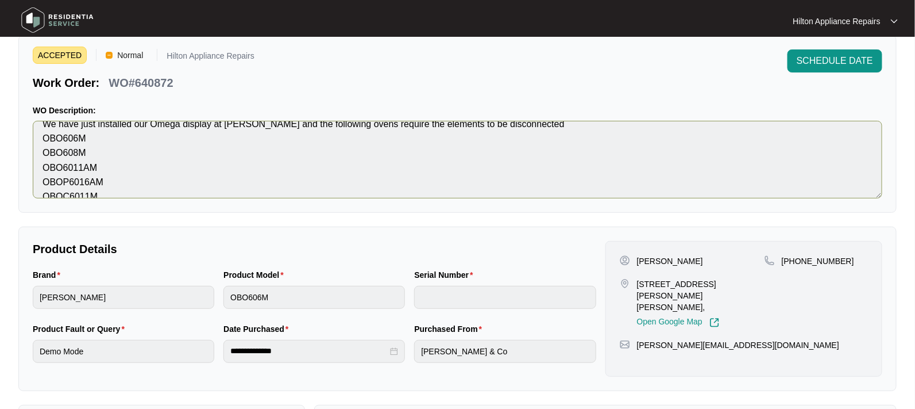
scroll to position [72, 0]
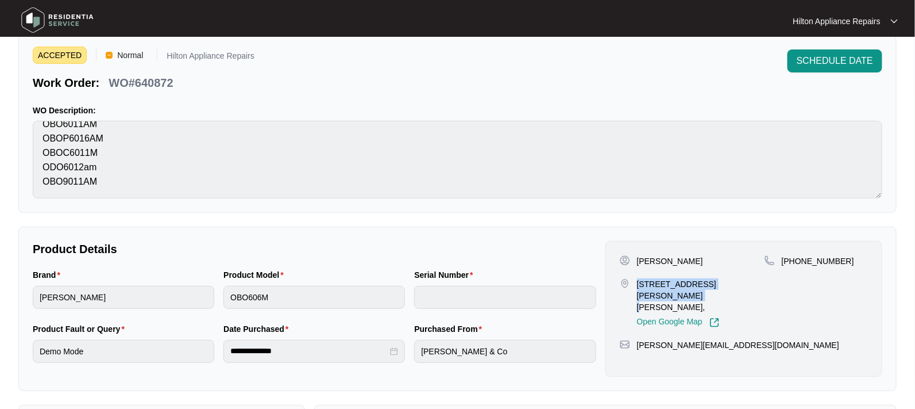
drag, startPoint x: 747, startPoint y: 282, endPoint x: 636, endPoint y: 278, distance: 111.0
click at [636, 278] on div "[STREET_ADDRESS][PERSON_NAME][PERSON_NAME], Open Google Map" at bounding box center [692, 302] width 145 height 49
drag, startPoint x: 840, startPoint y: 260, endPoint x: 795, endPoint y: 256, distance: 45.0
click at [795, 256] on div "[PHONE_NUMBER]" at bounding box center [816, 260] width 103 height 11
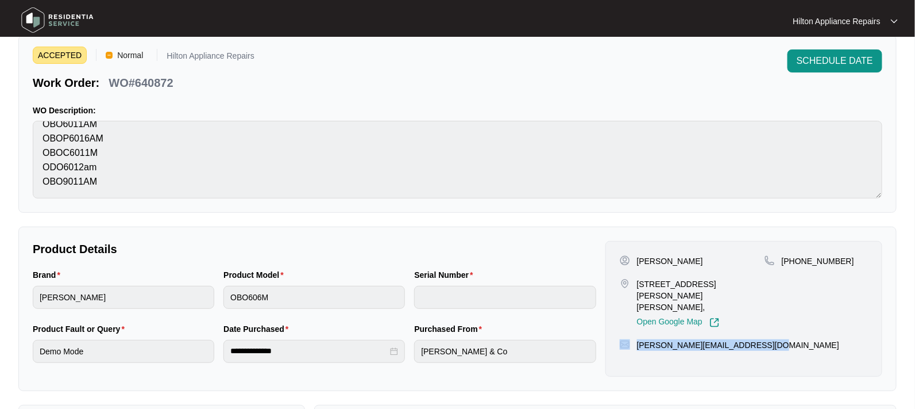
drag, startPoint x: 767, startPoint y: 321, endPoint x: 625, endPoint y: 323, distance: 141.4
click at [625, 339] on div "[PERSON_NAME][EMAIL_ADDRESS][DOMAIN_NAME]" at bounding box center [744, 344] width 248 height 11
drag, startPoint x: 190, startPoint y: 84, endPoint x: 111, endPoint y: 76, distance: 79.2
click at [111, 76] on div "Work Order: WO#640872" at bounding box center [144, 81] width 222 height 20
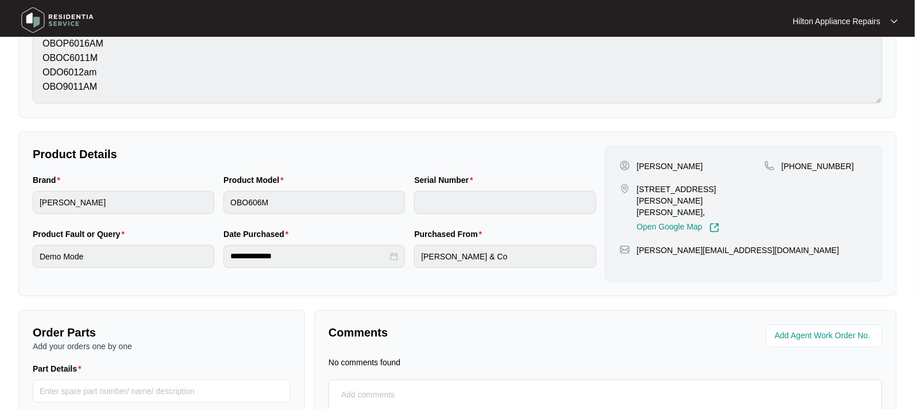
scroll to position [187, 0]
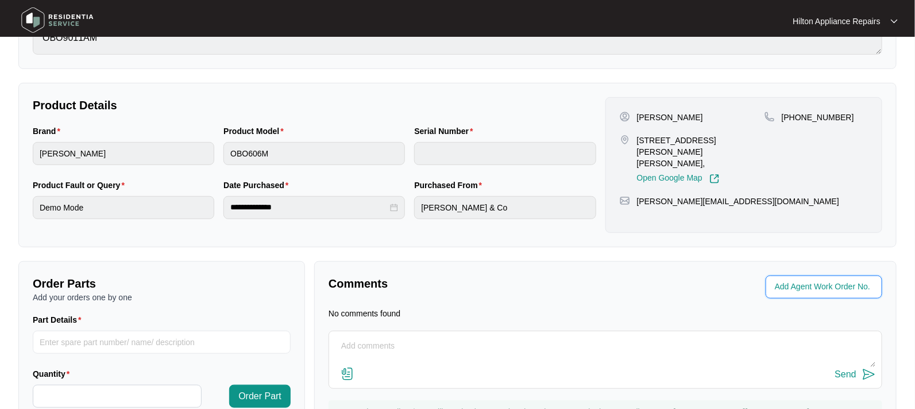
drag, startPoint x: 809, startPoint y: 284, endPoint x: 895, endPoint y: 286, distance: 86.8
click at [808, 284] on input "string" at bounding box center [825, 287] width 101 height 14
type input "42229"
click at [553, 294] on div "Comments" at bounding box center [465, 286] width 282 height 23
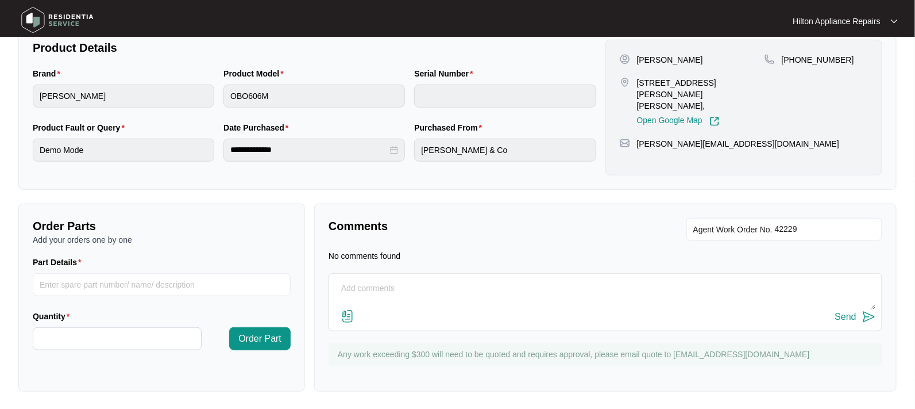
scroll to position [29, 0]
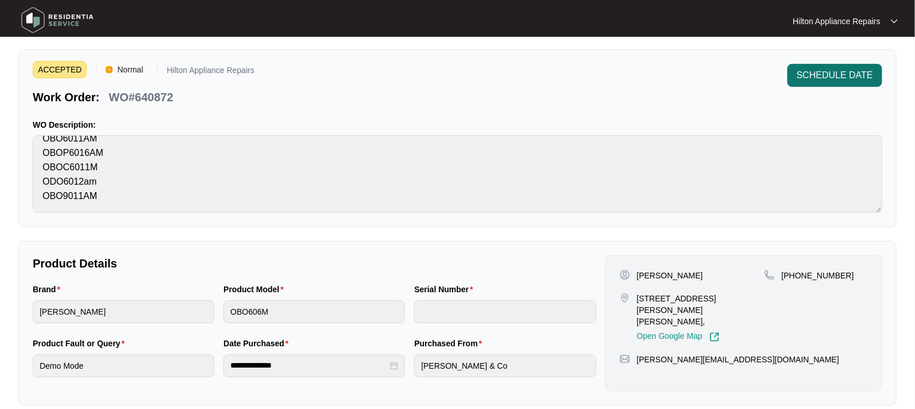
click at [844, 66] on button "SCHEDULE DATE" at bounding box center [835, 75] width 95 height 23
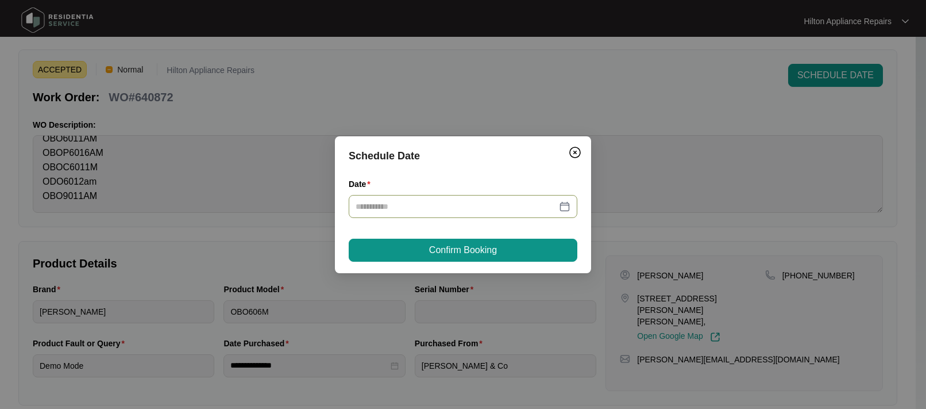
click at [563, 206] on div at bounding box center [463, 206] width 215 height 13
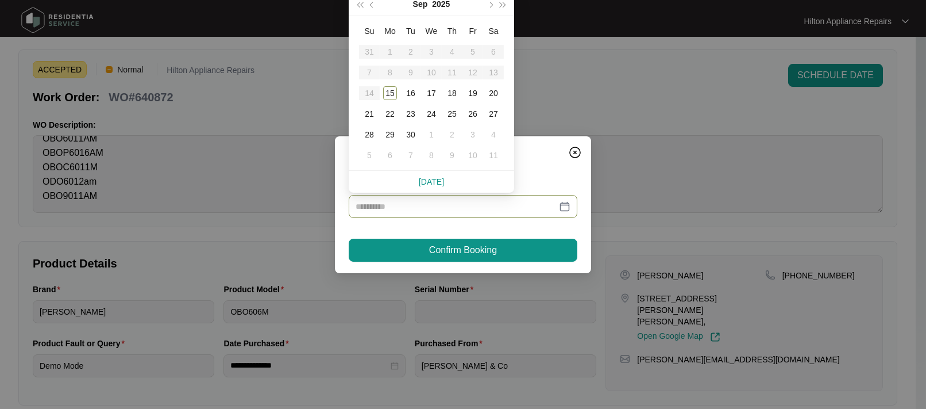
type input "**********"
click at [413, 93] on div "16" at bounding box center [411, 93] width 14 height 14
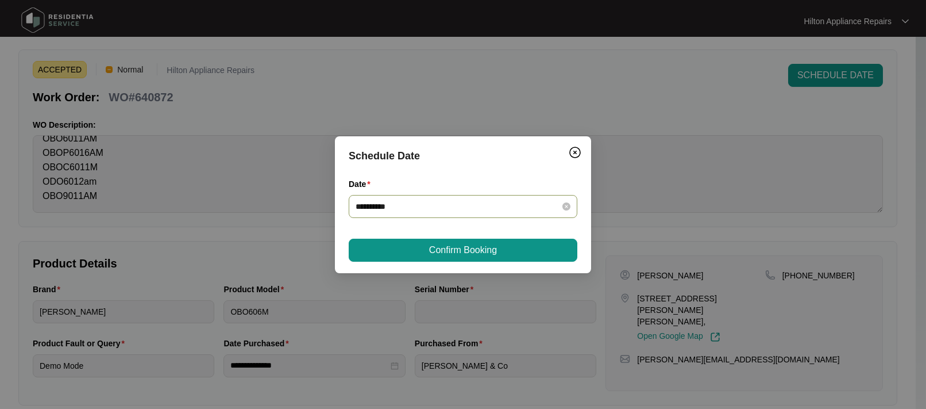
type input "**********"
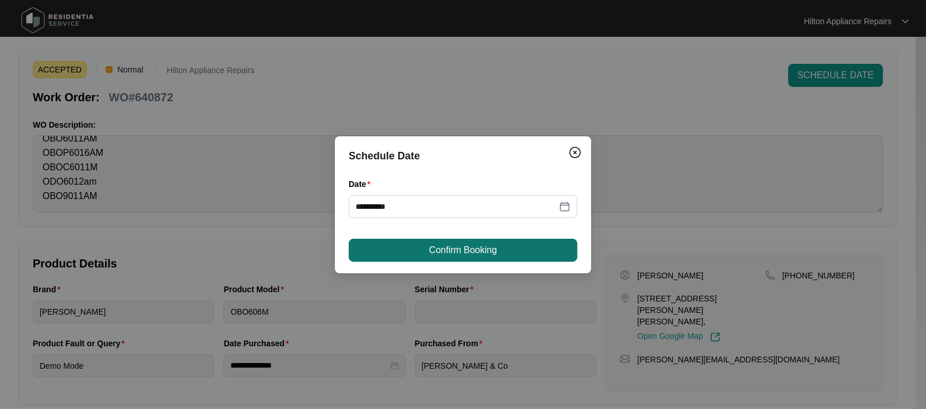
click at [459, 245] on span "Confirm Booking" at bounding box center [463, 250] width 68 height 14
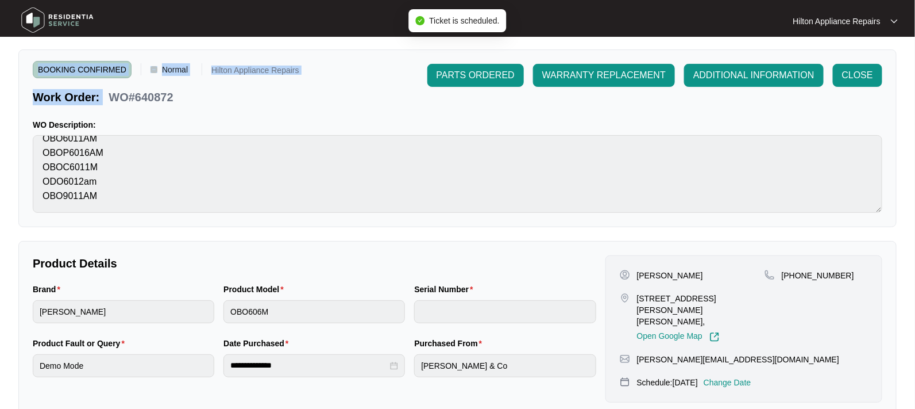
drag, startPoint x: 188, startPoint y: 99, endPoint x: 149, endPoint y: 98, distance: 39.7
click at [116, 95] on div "BOOKING CONFIRMED Normal Hilton Appliance Repairs Work Order: WO#640872 PARTS O…" at bounding box center [457, 138] width 879 height 178
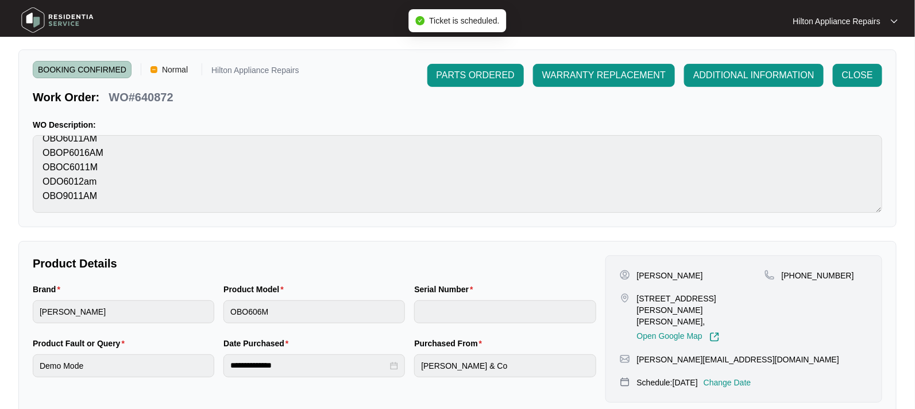
click at [231, 116] on div "BOOKING CONFIRMED Normal Hilton Appliance Repairs Work Order: WO#640872 PARTS O…" at bounding box center [457, 138] width 879 height 178
drag, startPoint x: 183, startPoint y: 98, endPoint x: 113, endPoint y: 94, distance: 70.8
click at [113, 94] on div "Work Order: WO#640872" at bounding box center [166, 95] width 267 height 20
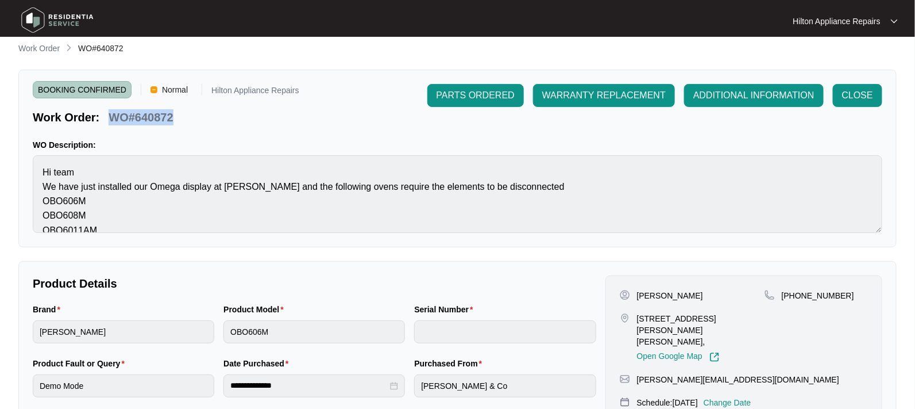
scroll to position [0, 0]
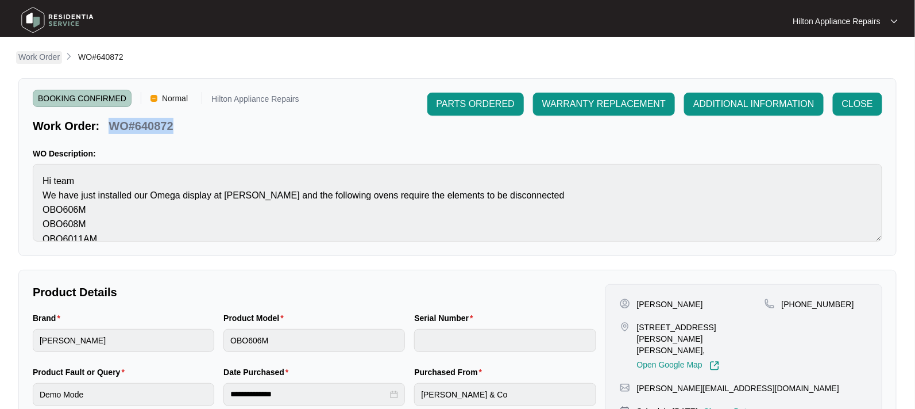
click at [35, 59] on p "Work Order" at bounding box center [38, 56] width 41 height 11
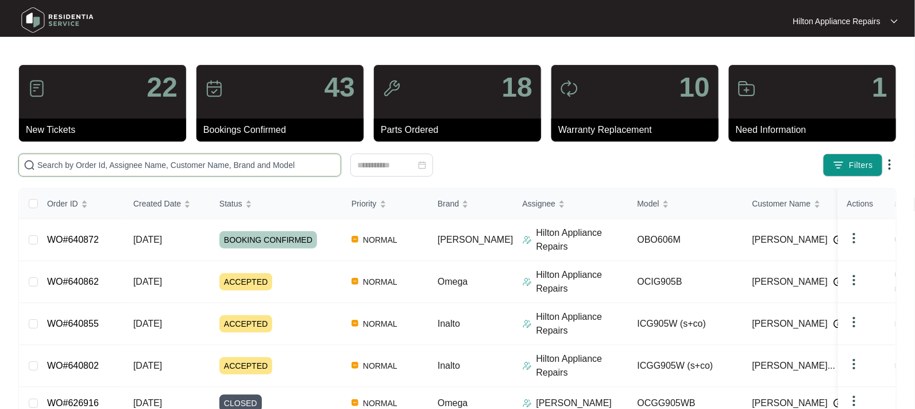
click at [62, 162] on input "text" at bounding box center [186, 165] width 299 height 13
paste input "WO#640872"
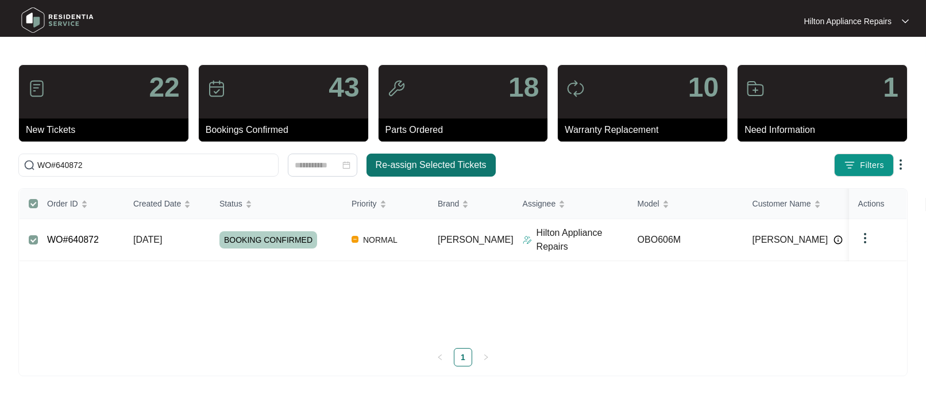
click at [398, 163] on span "Re-assign Selected Tickets" at bounding box center [431, 165] width 111 height 14
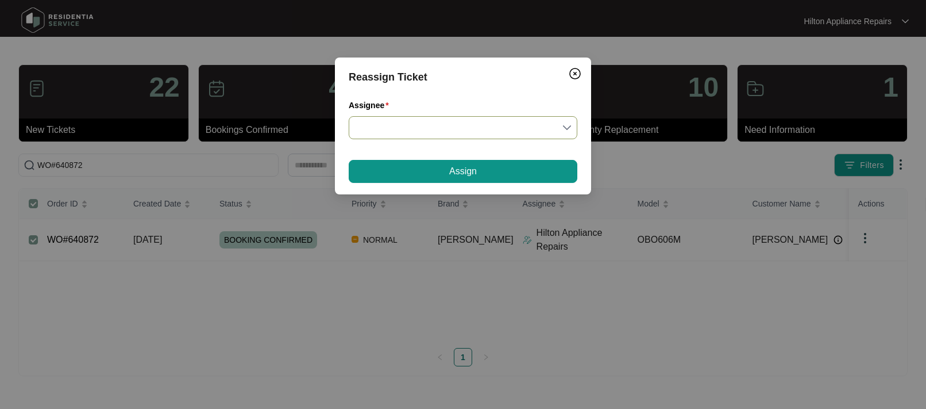
click at [570, 129] on input "Assignee" at bounding box center [463, 128] width 215 height 22
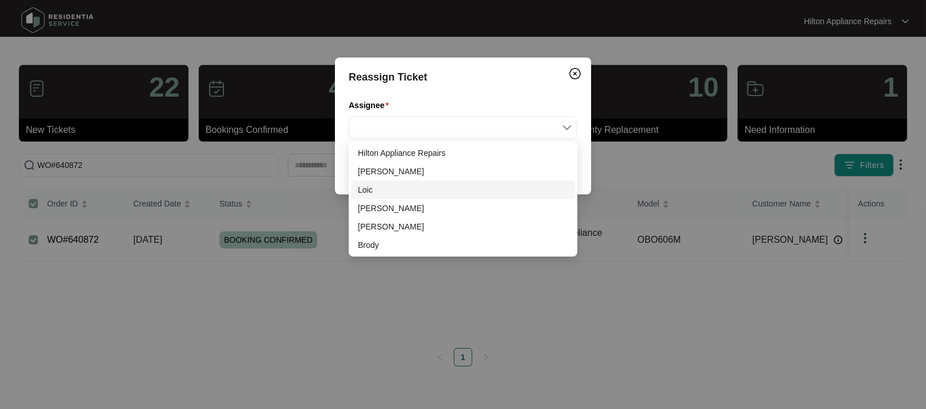
click at [374, 192] on div "Loic" at bounding box center [463, 189] width 210 height 13
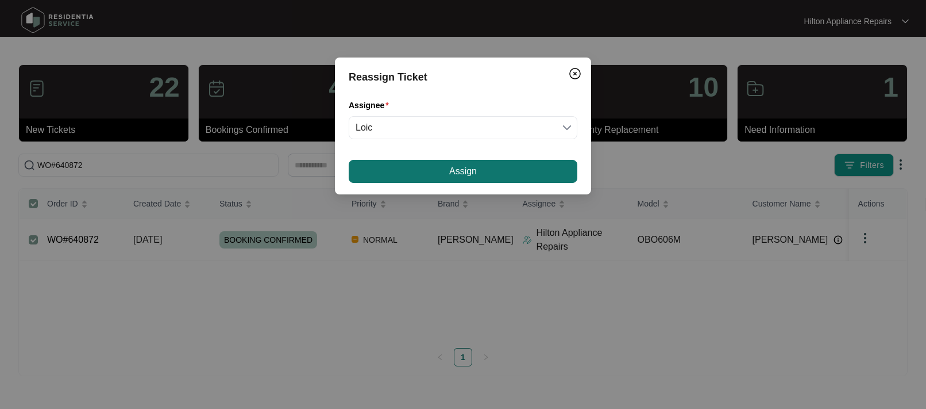
click at [410, 173] on button "Assign" at bounding box center [463, 171] width 229 height 23
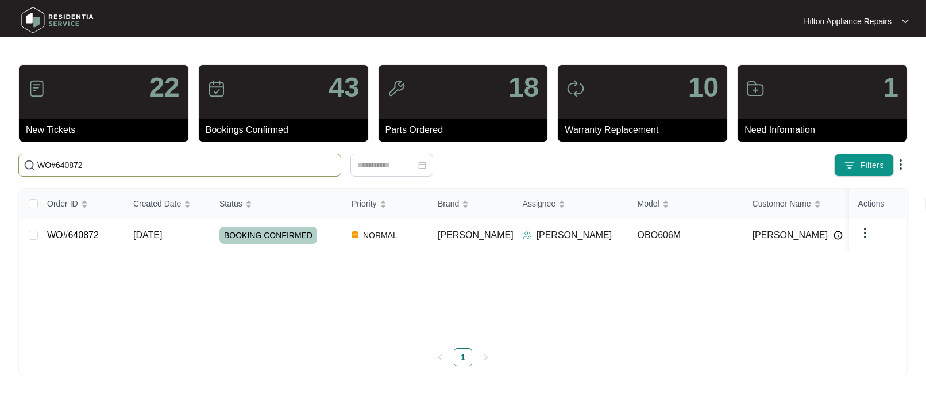
drag, startPoint x: 94, startPoint y: 162, endPoint x: 4, endPoint y: 155, distance: 90.5
click at [5, 156] on main "22 New Tickets 43 Bookings Confirmed 18 Parts Ordered 10 Warranty Replacement 1…" at bounding box center [463, 204] width 926 height 409
paste input "0"
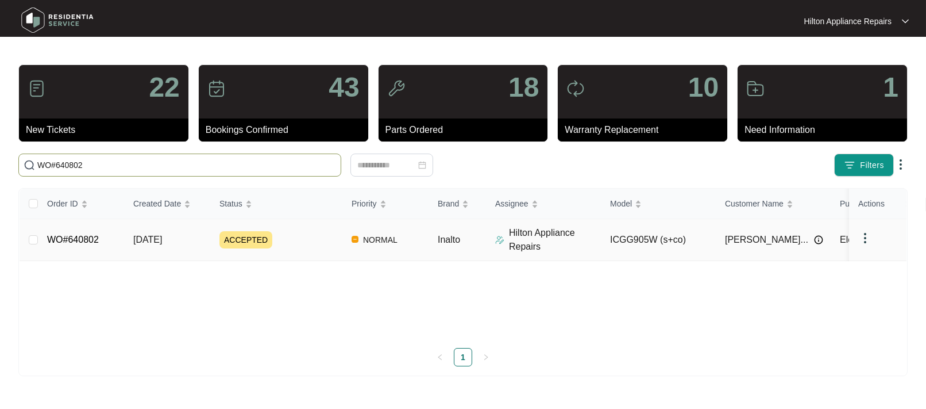
type input "WO#640802"
click at [144, 237] on span "[DATE]" at bounding box center [147, 239] width 29 height 10
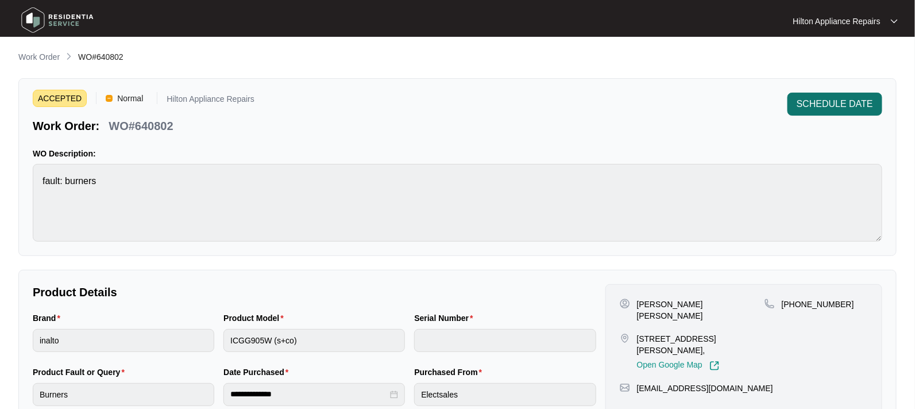
click at [827, 103] on span "SCHEDULE DATE" at bounding box center [835, 104] width 76 height 14
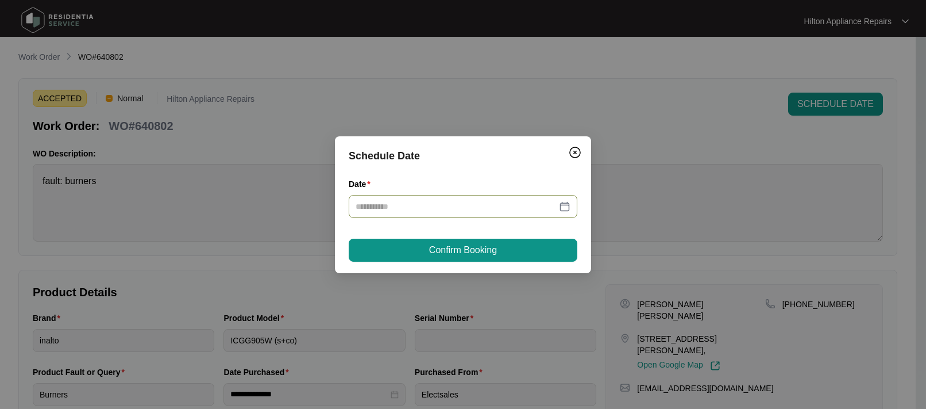
click at [566, 202] on div at bounding box center [463, 206] width 215 height 13
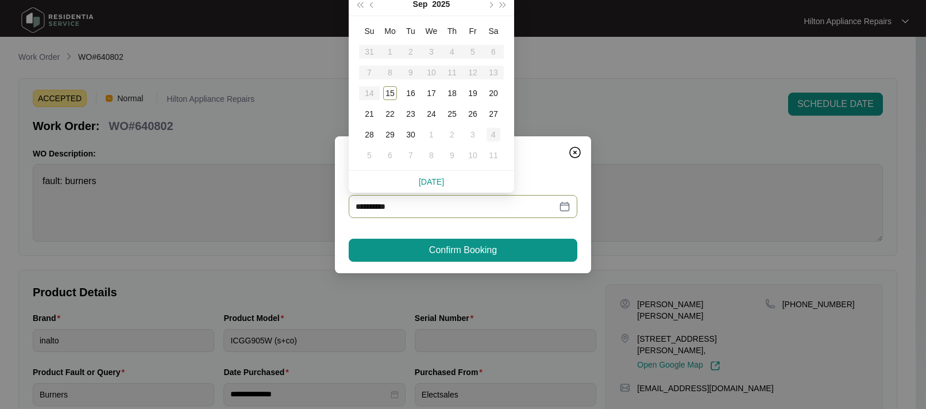
type input "**********"
click at [456, 93] on div "18" at bounding box center [452, 93] width 14 height 14
type input "**********"
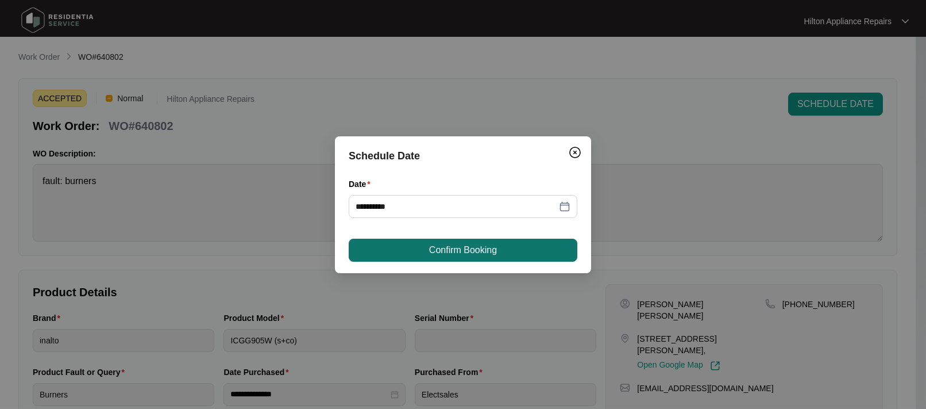
click at [453, 247] on span "Confirm Booking" at bounding box center [463, 250] width 68 height 14
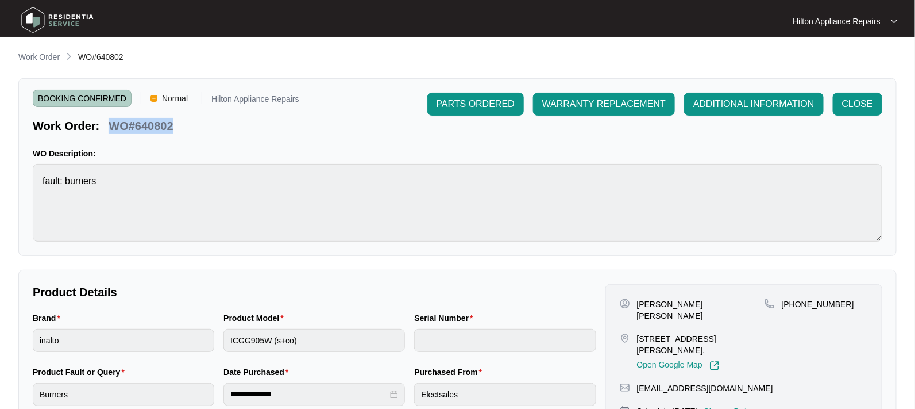
drag, startPoint x: 183, startPoint y: 129, endPoint x: 113, endPoint y: 121, distance: 70.6
click at [113, 121] on div "Work Order: WO#640802" at bounding box center [166, 124] width 267 height 20
click at [44, 52] on p "Work Order" at bounding box center [38, 56] width 41 height 11
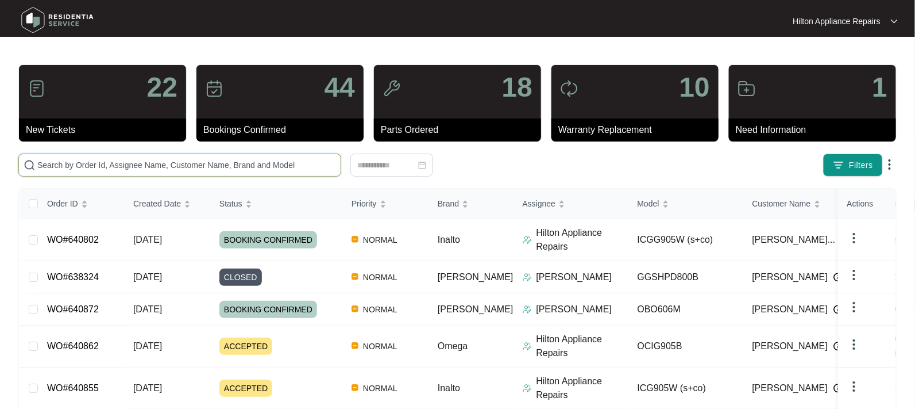
click at [91, 161] on input "text" at bounding box center [186, 165] width 299 height 13
paste input "WO#640802"
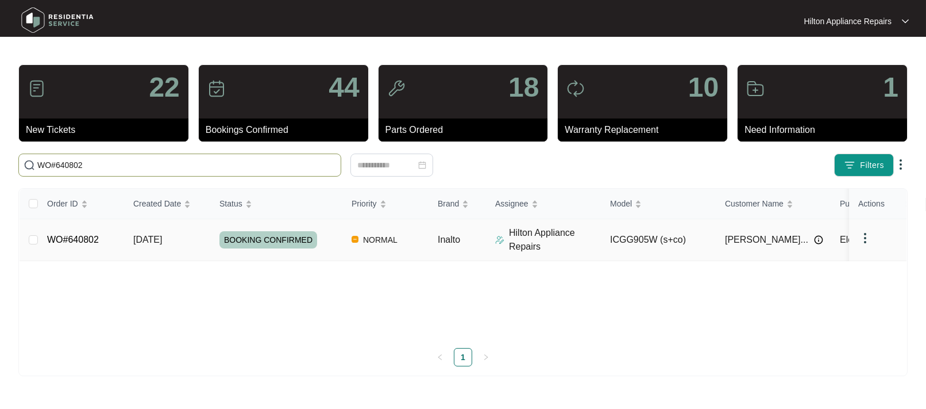
type input "WO#640802"
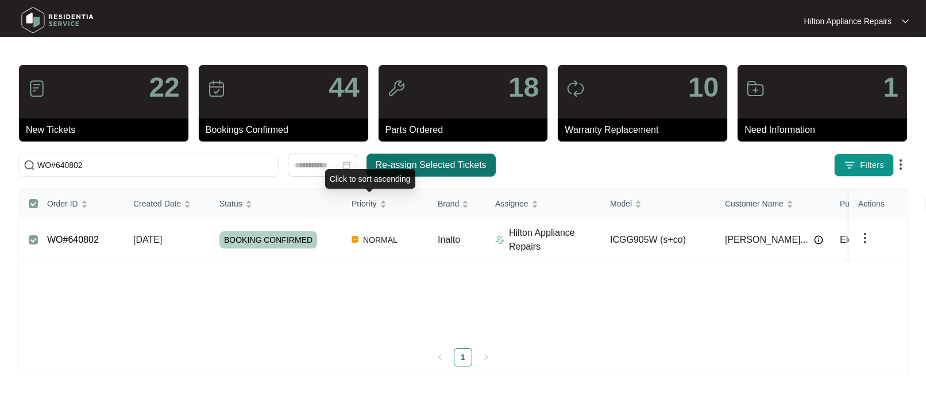
click at [395, 167] on span "Re-assign Selected Tickets" at bounding box center [431, 165] width 111 height 14
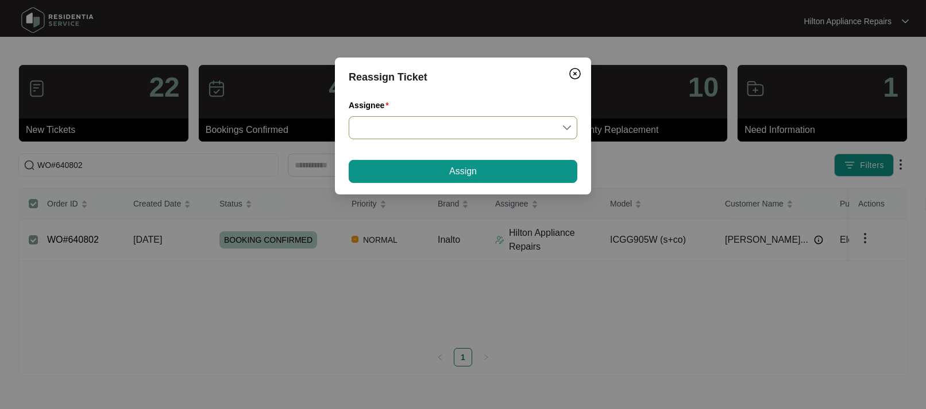
click at [568, 126] on input "Assignee" at bounding box center [463, 128] width 215 height 22
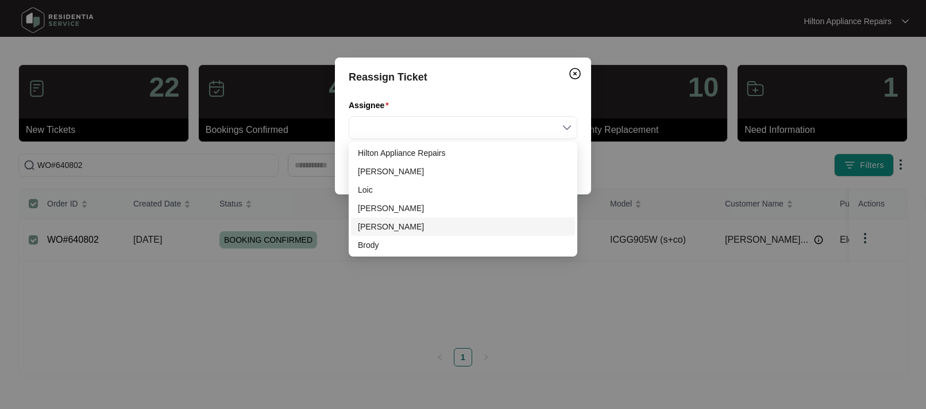
click at [376, 224] on div "[PERSON_NAME]" at bounding box center [463, 226] width 210 height 13
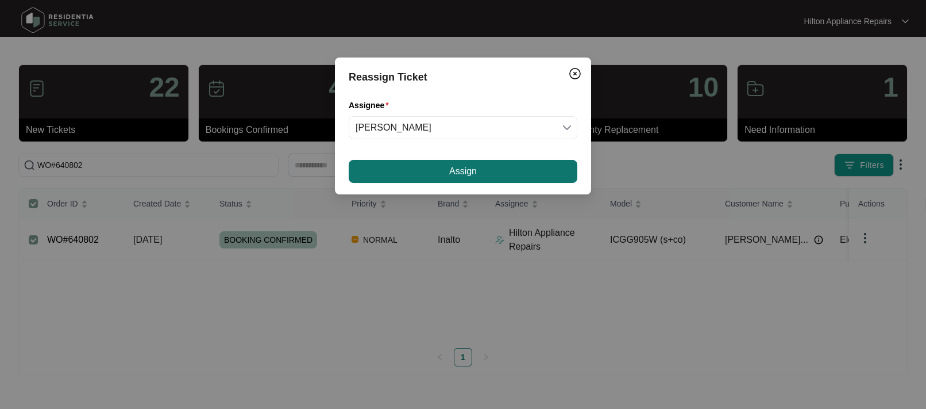
click at [387, 167] on button "Assign" at bounding box center [463, 171] width 229 height 23
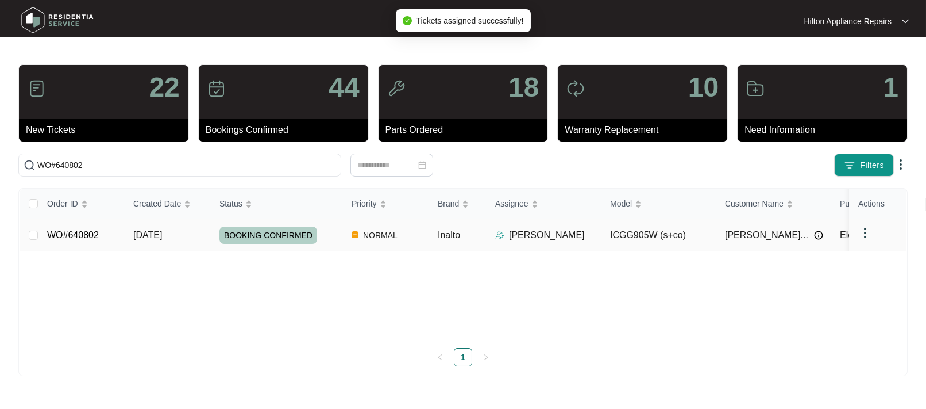
click at [147, 230] on span "[DATE]" at bounding box center [147, 235] width 29 height 10
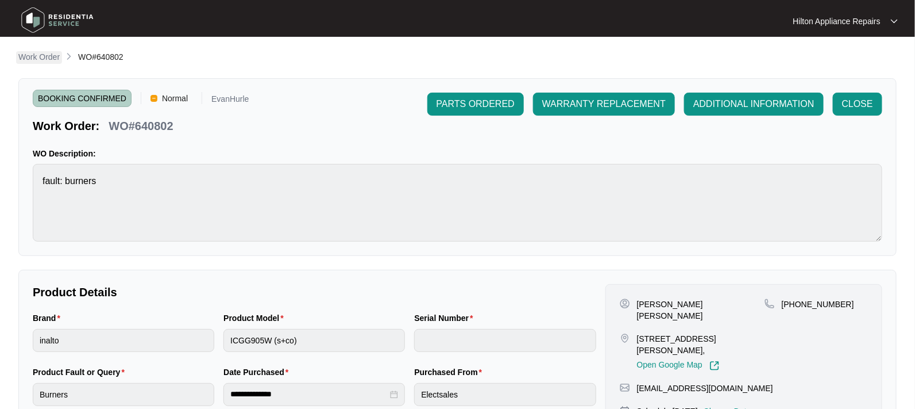
click at [32, 56] on p "Work Order" at bounding box center [38, 56] width 41 height 11
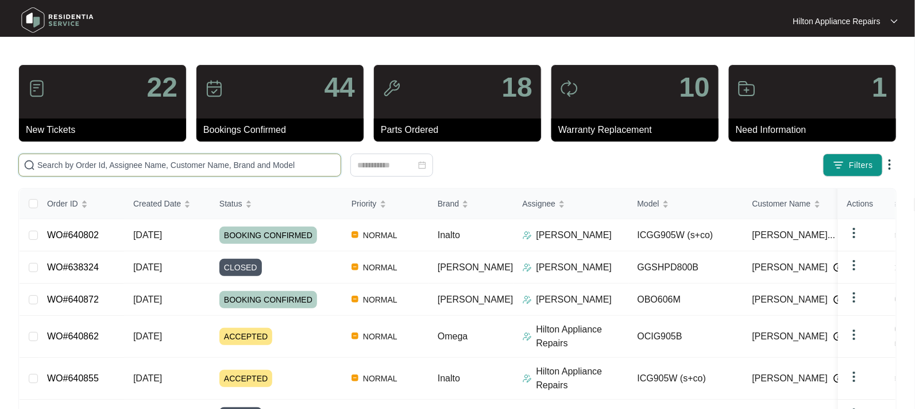
click at [56, 166] on input "text" at bounding box center [186, 165] width 299 height 13
paste input "WO#640855"
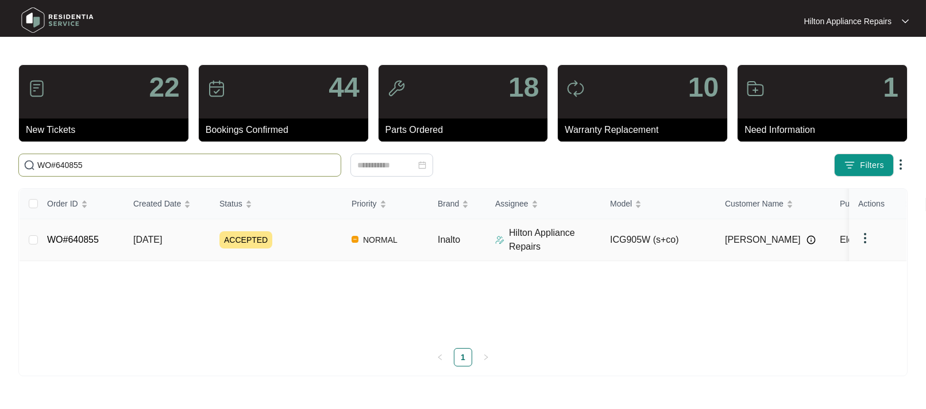
type input "WO#640855"
click at [157, 239] on span "[DATE]" at bounding box center [147, 239] width 29 height 10
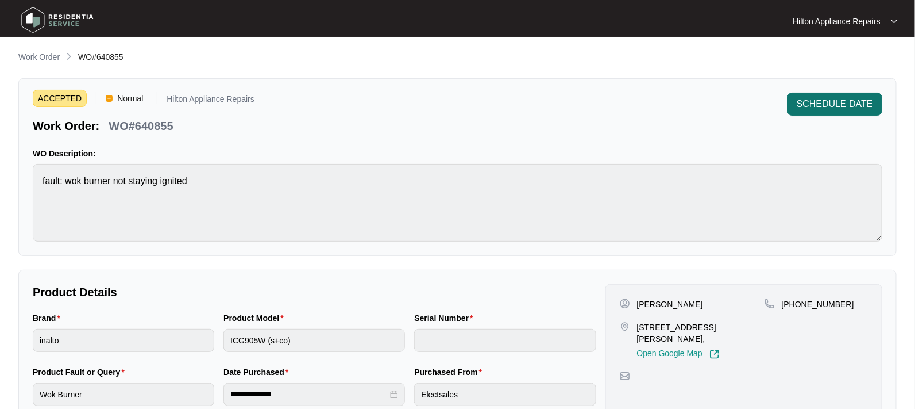
click at [830, 102] on span "SCHEDULE DATE" at bounding box center [835, 104] width 76 height 14
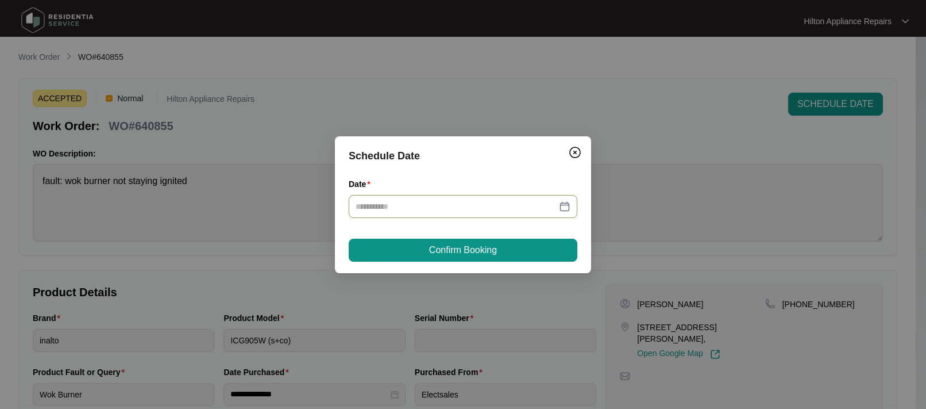
click at [567, 205] on div at bounding box center [463, 206] width 215 height 13
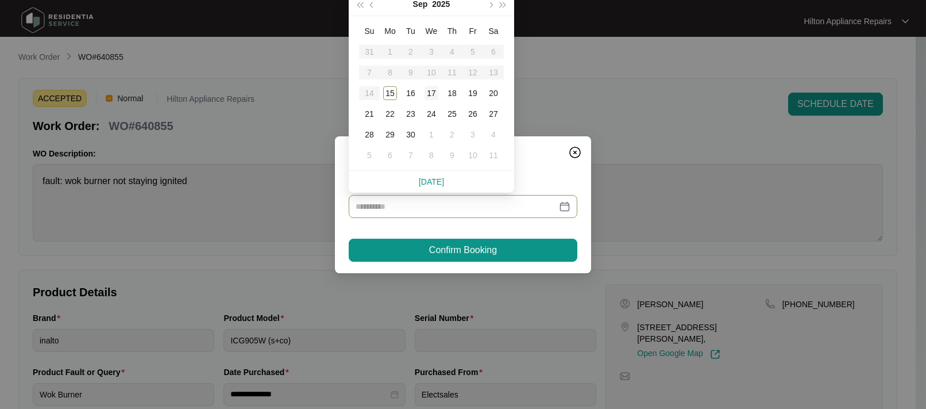
click at [432, 89] on div "17" at bounding box center [432, 93] width 14 height 14
type input "**********"
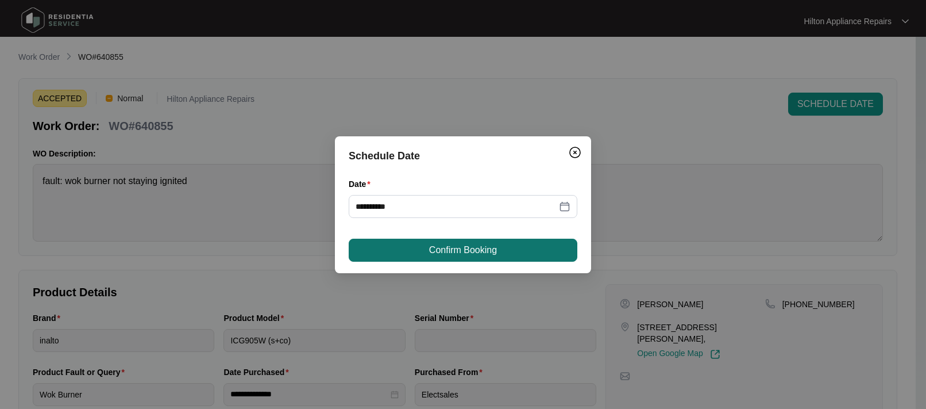
click at [451, 248] on span "Confirm Booking" at bounding box center [463, 250] width 68 height 14
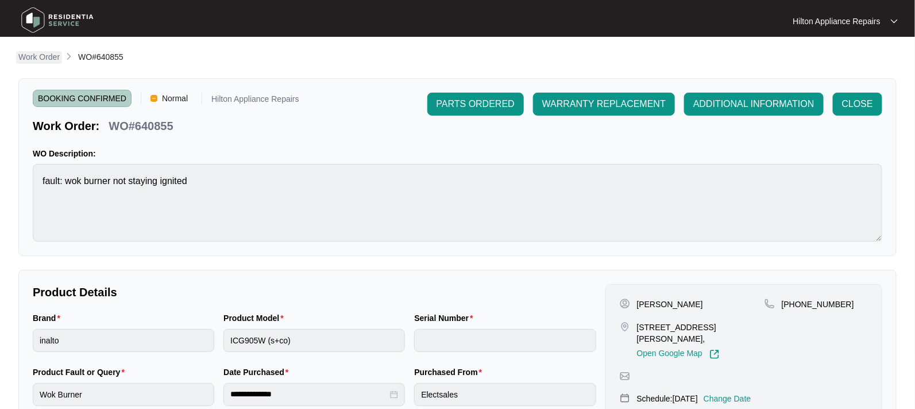
click at [38, 57] on p "Work Order" at bounding box center [38, 56] width 41 height 11
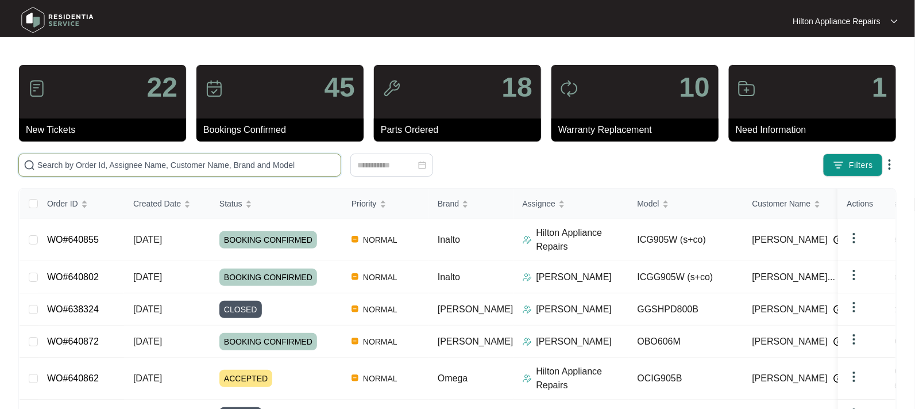
click at [45, 159] on input "text" at bounding box center [186, 165] width 299 height 13
paste input "WO#640855"
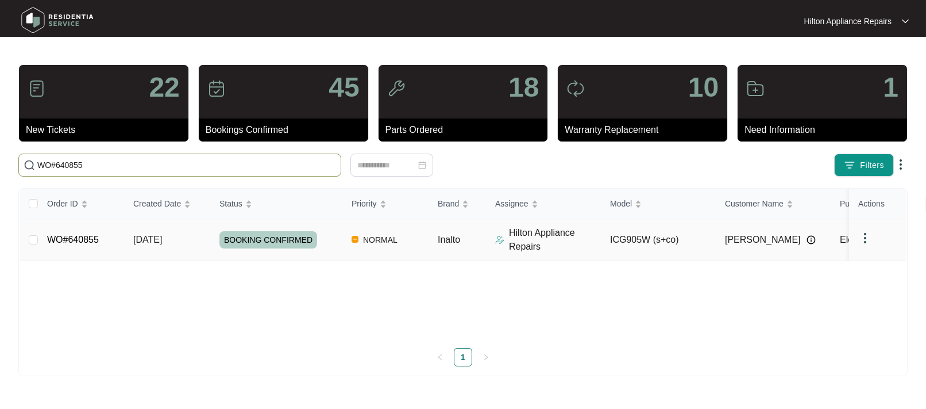
type input "WO#640855"
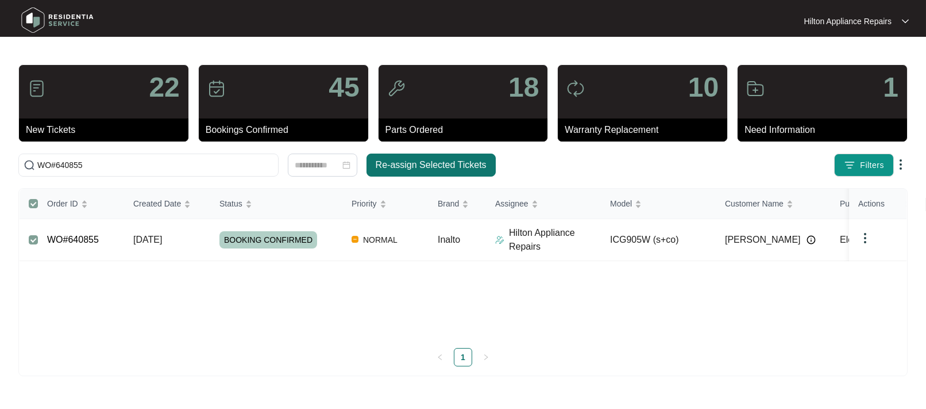
click at [436, 167] on span "Re-assign Selected Tickets" at bounding box center [431, 165] width 111 height 14
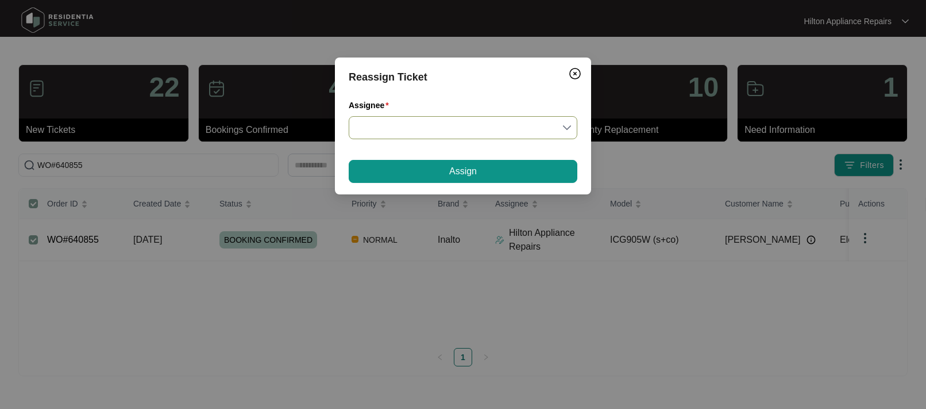
click at [568, 126] on input "Assignee" at bounding box center [463, 128] width 215 height 22
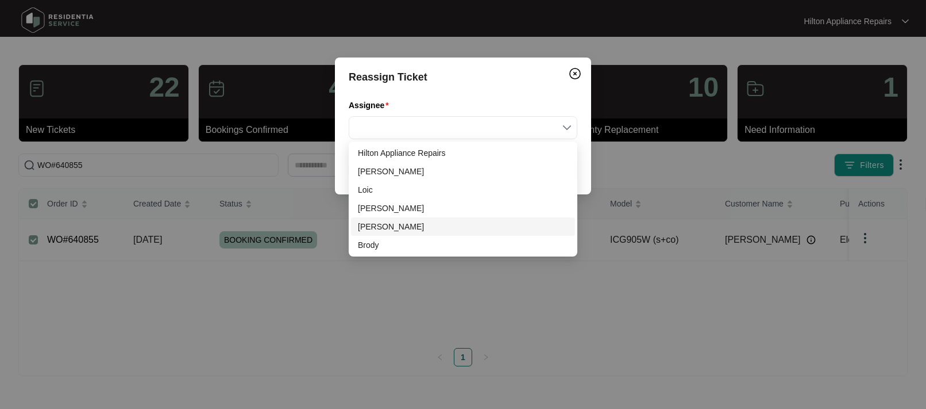
click at [371, 224] on div "[PERSON_NAME]" at bounding box center [463, 226] width 210 height 13
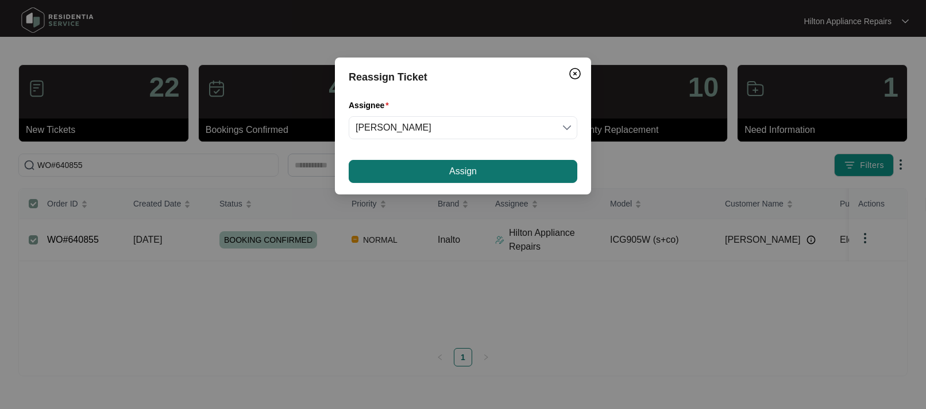
click at [438, 173] on button "Assign" at bounding box center [463, 171] width 229 height 23
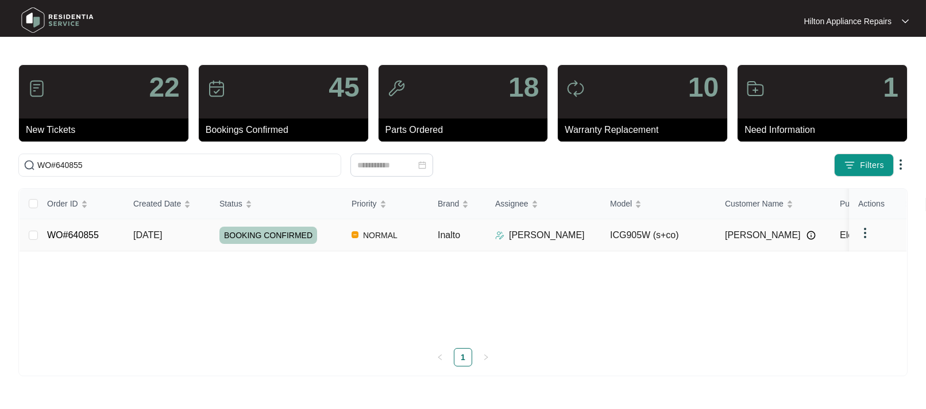
click at [139, 232] on span "[DATE]" at bounding box center [147, 235] width 29 height 10
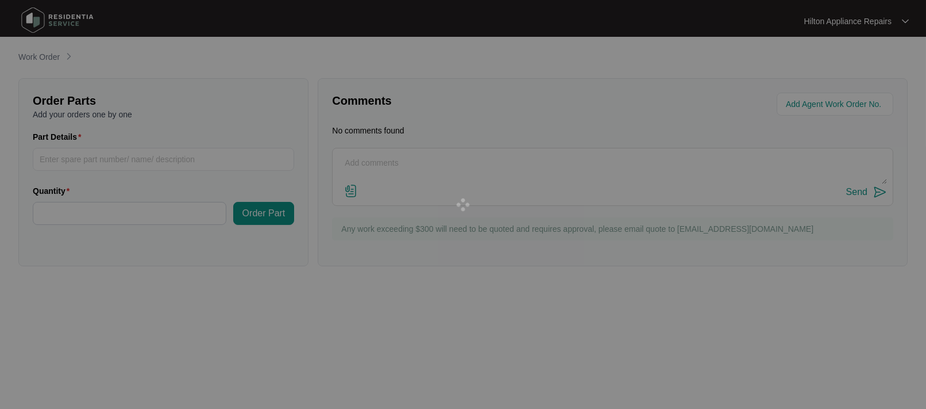
click at [168, 227] on div at bounding box center [463, 204] width 926 height 409
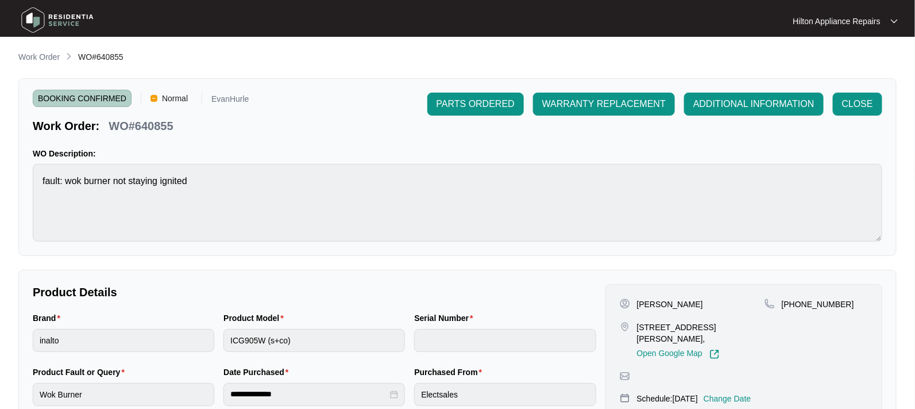
drag, startPoint x: 32, startPoint y: 53, endPoint x: 41, endPoint y: 61, distance: 12.6
click at [32, 53] on p "Work Order" at bounding box center [38, 56] width 41 height 11
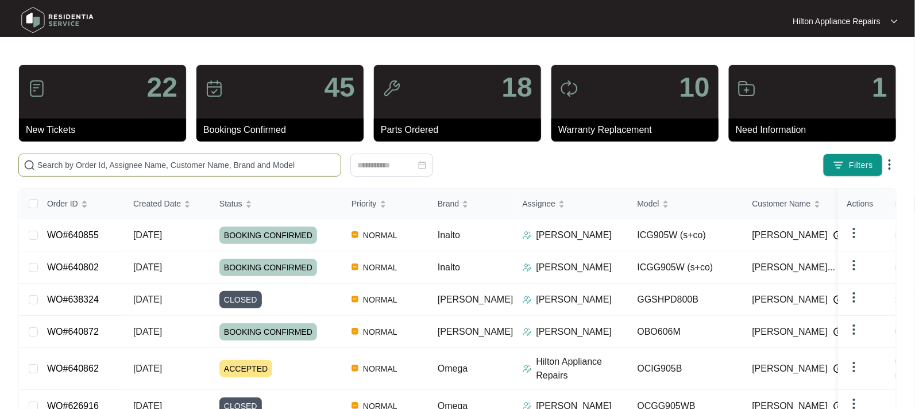
click at [66, 166] on input "text" at bounding box center [186, 165] width 299 height 13
paste input "WO#639622"
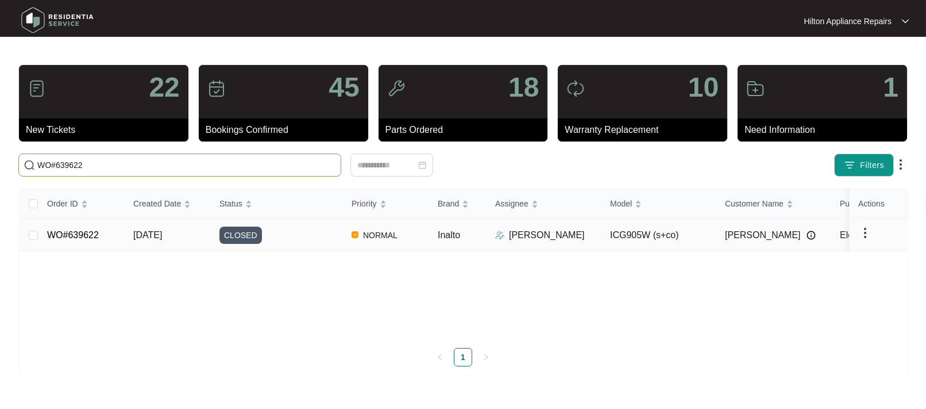
type input "WO#639622"
click at [149, 234] on span "[DATE]" at bounding box center [147, 235] width 29 height 10
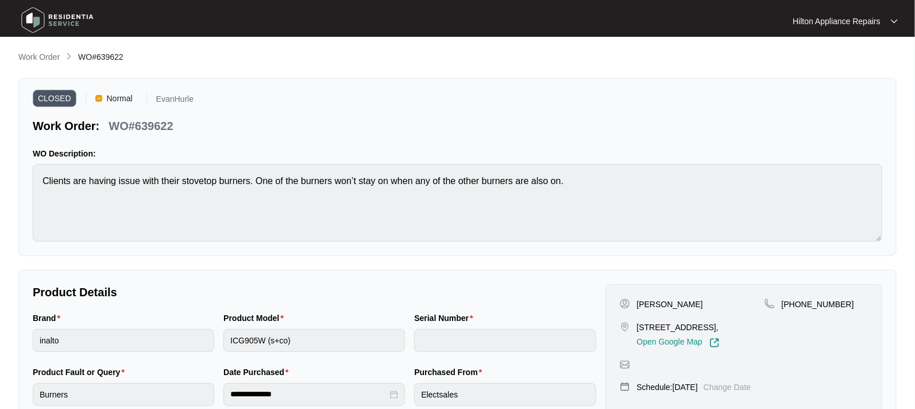
drag, startPoint x: 46, startPoint y: 55, endPoint x: 109, endPoint y: 47, distance: 63.1
click at [46, 55] on p "Work Order" at bounding box center [38, 56] width 41 height 11
